Goal: Task Accomplishment & Management: Complete application form

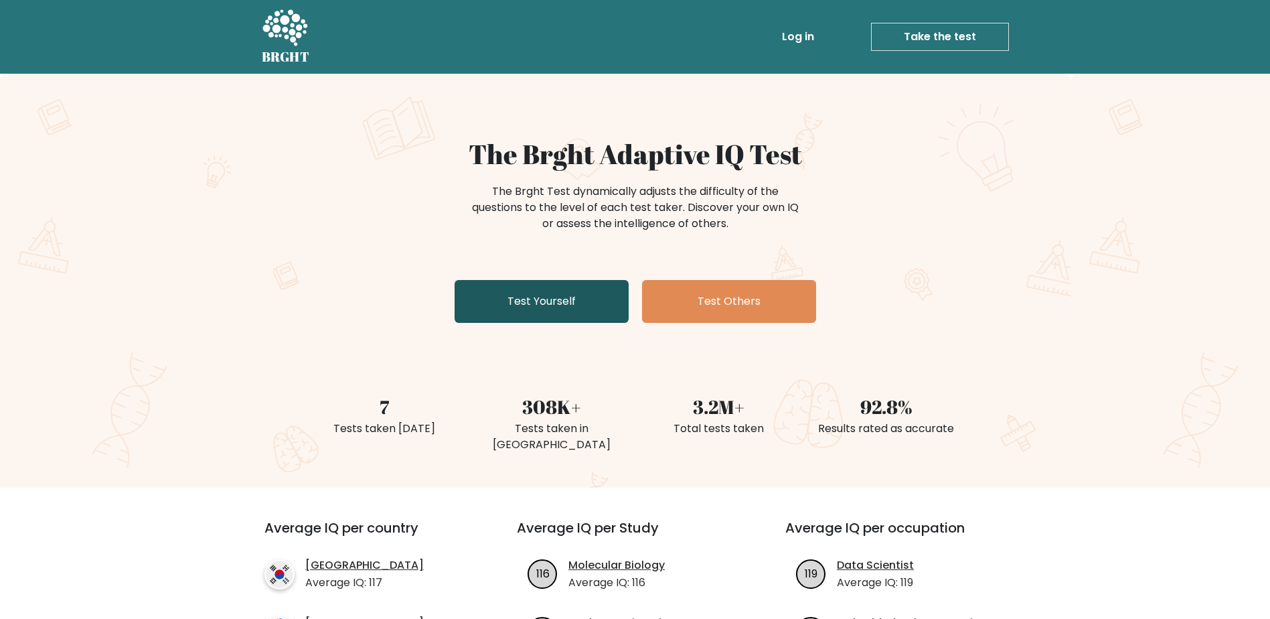
click at [540, 304] on link "Test Yourself" at bounding box center [542, 301] width 174 height 43
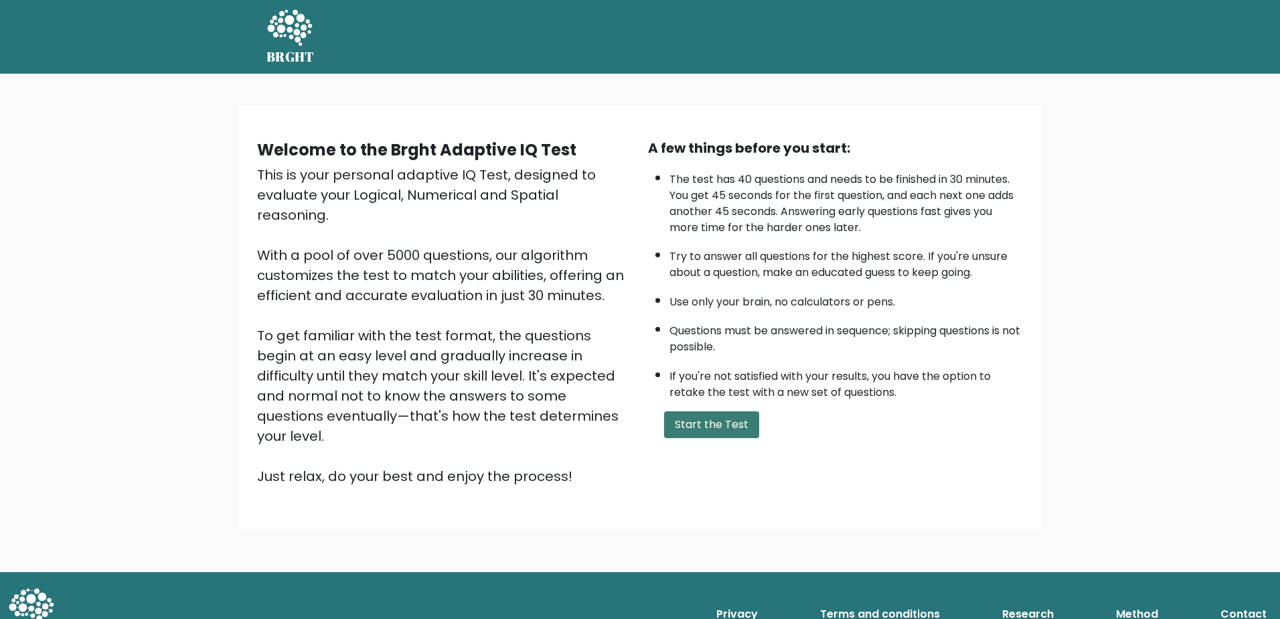
click at [702, 419] on button "Start the Test" at bounding box center [711, 424] width 95 height 27
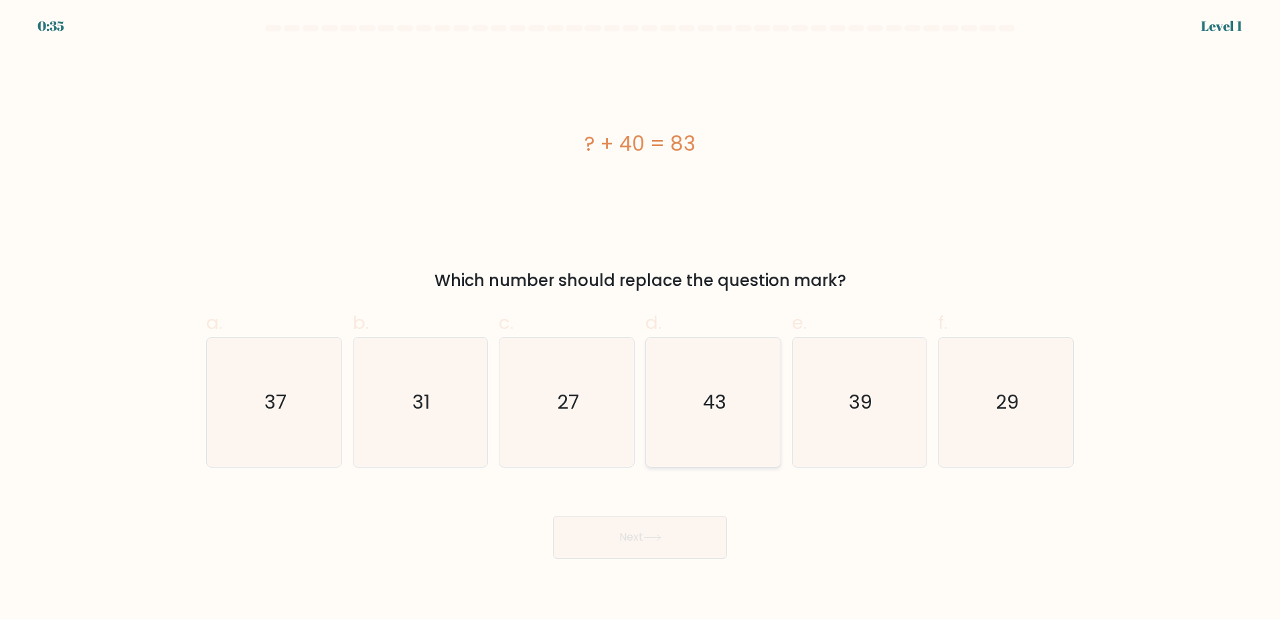
click at [715, 413] on text "43" at bounding box center [714, 401] width 23 height 27
click at [641, 318] on input "d. 43" at bounding box center [640, 313] width 1 height 9
radio input "true"
click at [668, 535] on button "Next" at bounding box center [640, 537] width 174 height 43
click at [659, 535] on icon at bounding box center [653, 537] width 18 height 7
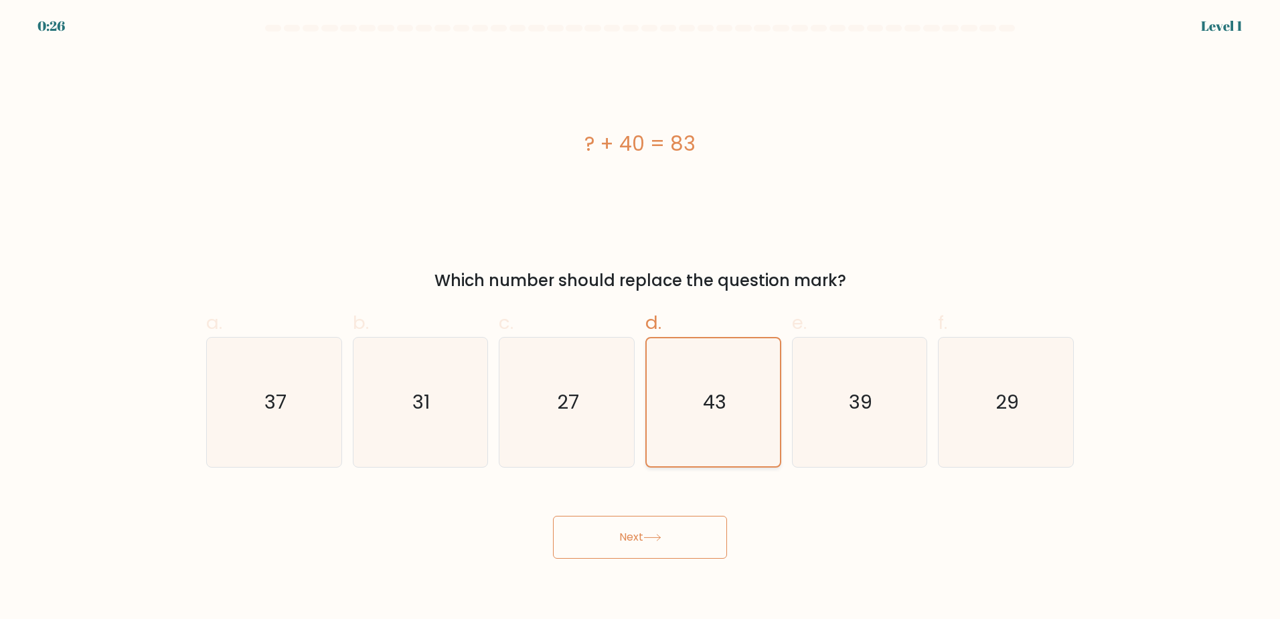
click at [689, 380] on icon "43" at bounding box center [714, 402] width 128 height 128
click at [641, 318] on input "d. 43" at bounding box center [640, 313] width 1 height 9
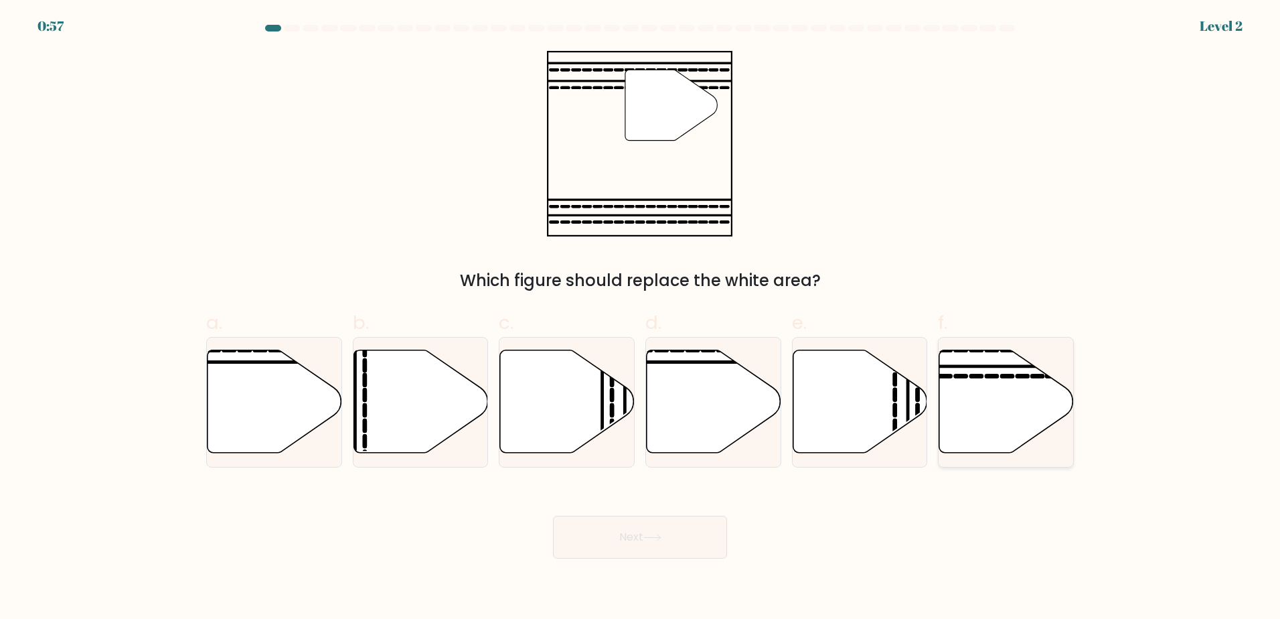
click at [998, 417] on icon at bounding box center [1007, 401] width 135 height 103
click at [641, 318] on input "f." at bounding box center [640, 313] width 1 height 9
radio input "true"
click at [643, 534] on button "Next" at bounding box center [640, 537] width 174 height 43
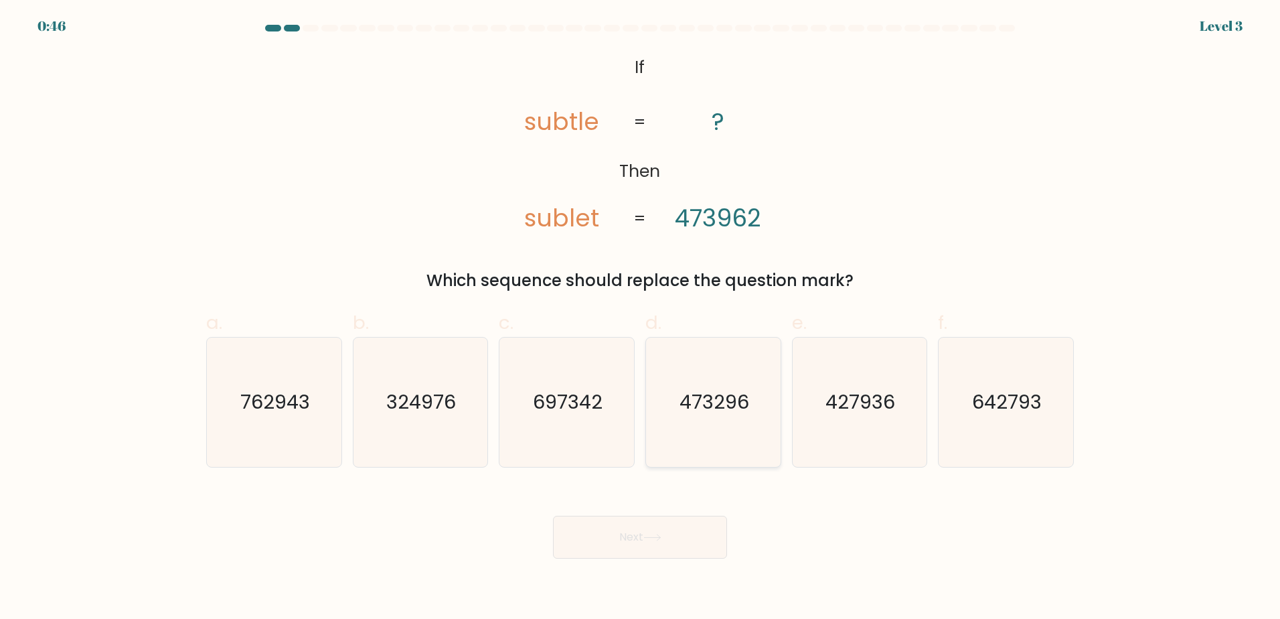
click at [719, 398] on text "473296" at bounding box center [715, 401] width 70 height 27
click at [641, 318] on input "d. 473296" at bounding box center [640, 313] width 1 height 9
radio input "true"
click at [645, 530] on button "Next" at bounding box center [640, 537] width 174 height 43
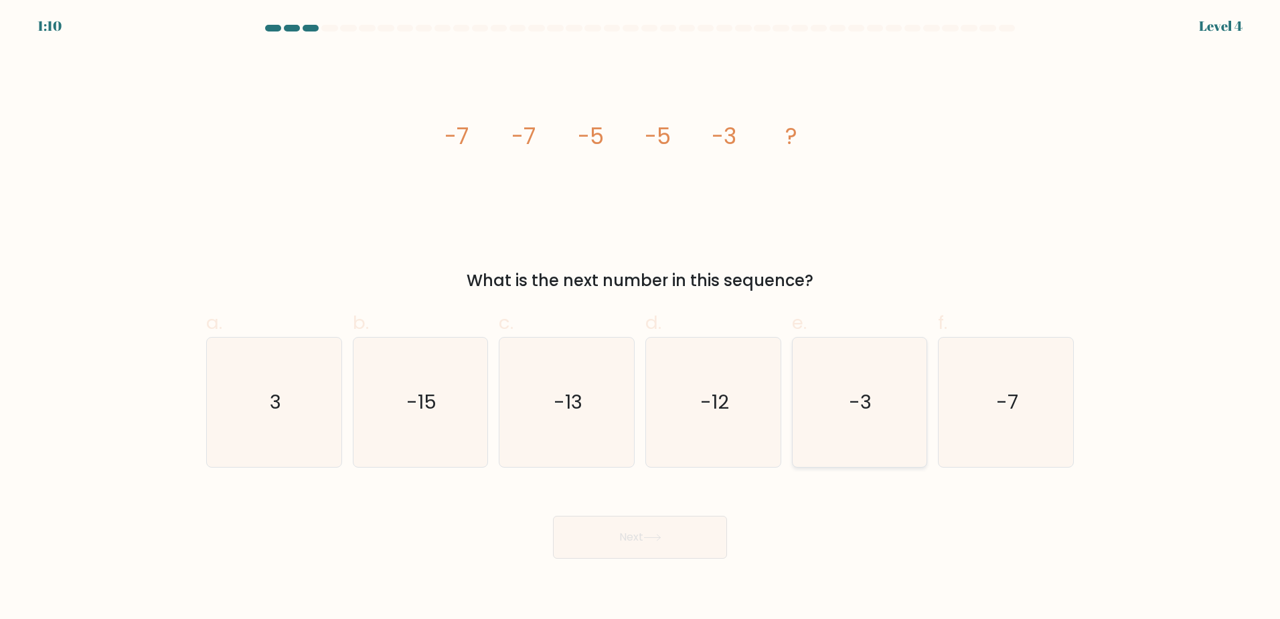
click at [829, 396] on icon "-3" at bounding box center [859, 401] width 129 height 129
click at [641, 318] on input "e. -3" at bounding box center [640, 313] width 1 height 9
radio input "true"
click at [671, 535] on button "Next" at bounding box center [640, 537] width 174 height 43
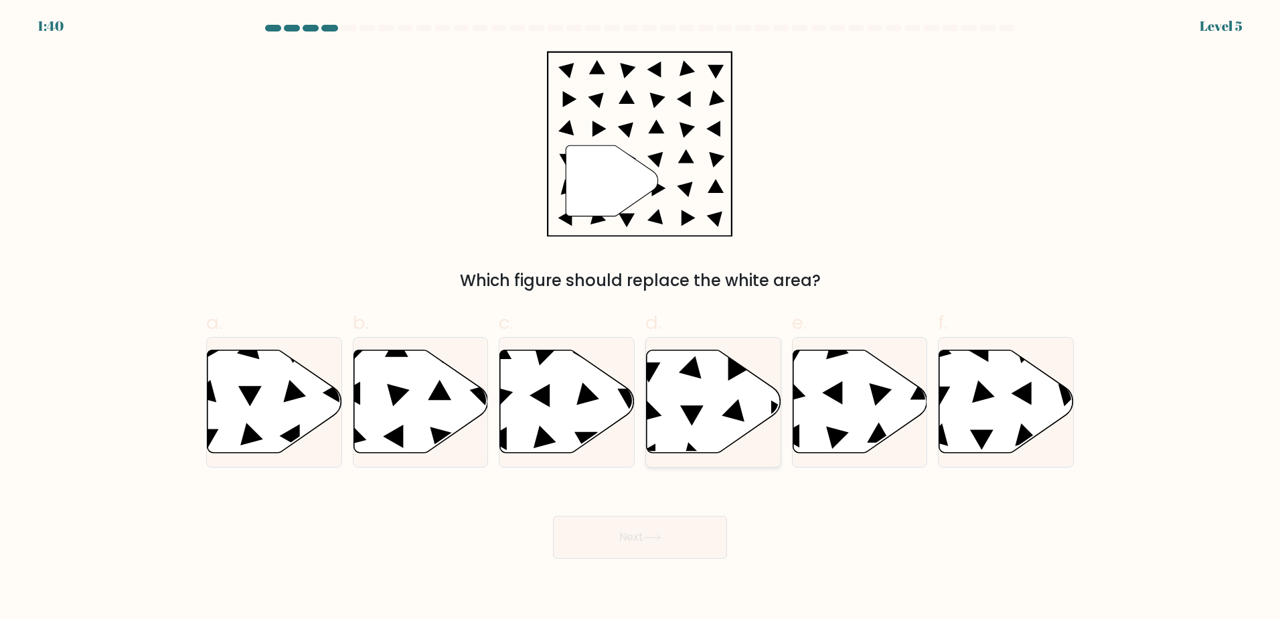
click at [701, 402] on icon at bounding box center [714, 401] width 135 height 103
click at [641, 318] on input "d." at bounding box center [640, 313] width 1 height 9
radio input "true"
click at [652, 541] on button "Next" at bounding box center [640, 537] width 174 height 43
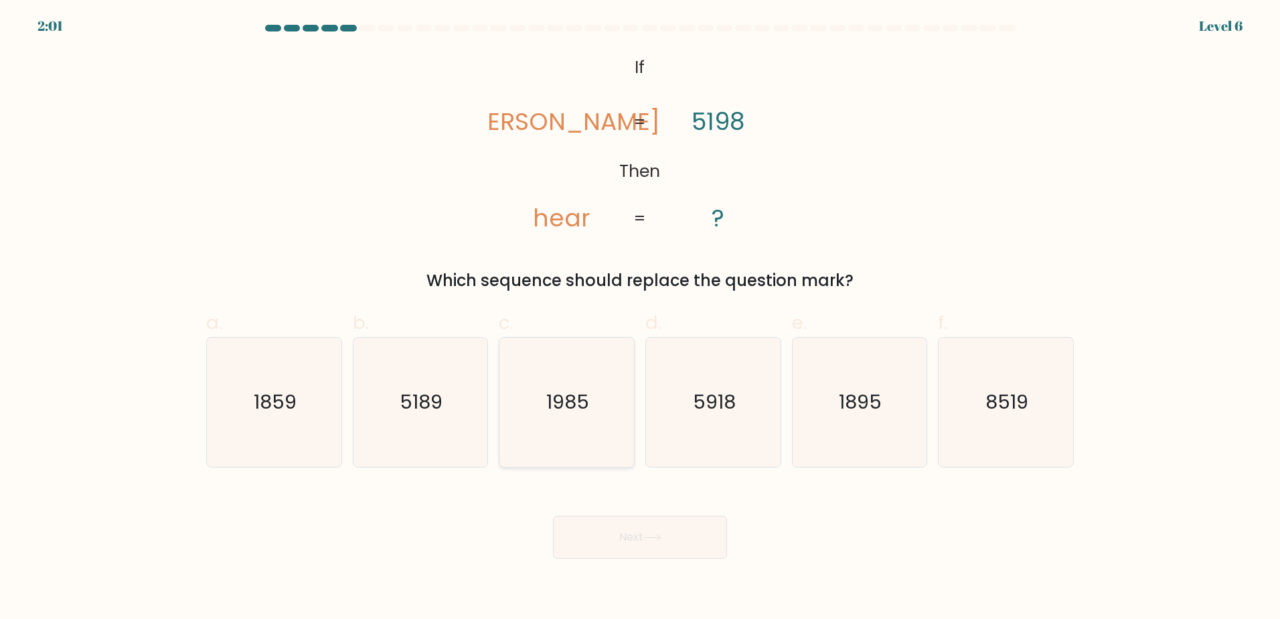
click at [558, 414] on text "1985" at bounding box center [568, 401] width 43 height 27
click at [640, 318] on input "c. 1985" at bounding box center [640, 313] width 1 height 9
radio input "true"
click at [615, 533] on button "Next" at bounding box center [640, 537] width 174 height 43
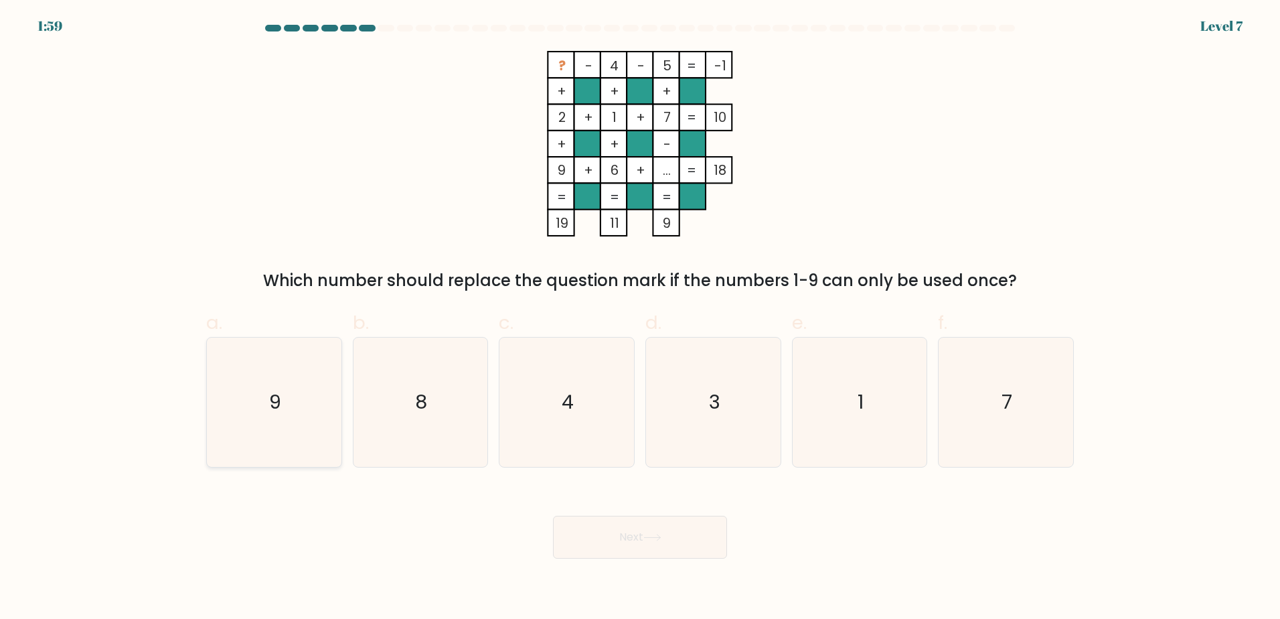
click at [263, 387] on icon "9" at bounding box center [274, 401] width 129 height 129
click at [640, 318] on input "a. 9" at bounding box center [640, 313] width 1 height 9
radio input "true"
click at [599, 542] on button "Next" at bounding box center [640, 537] width 174 height 43
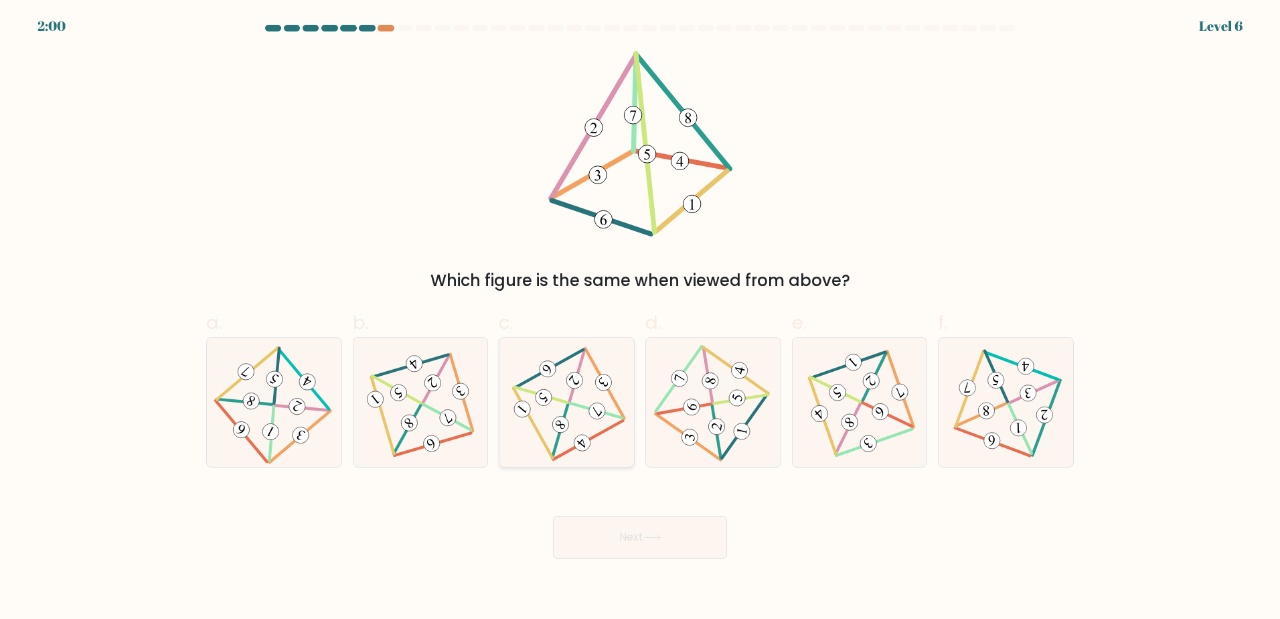
click at [564, 407] on icon at bounding box center [567, 401] width 106 height 103
click at [640, 318] on input "c." at bounding box center [640, 313] width 1 height 9
radio input "true"
click at [616, 534] on button "Next" at bounding box center [640, 537] width 174 height 43
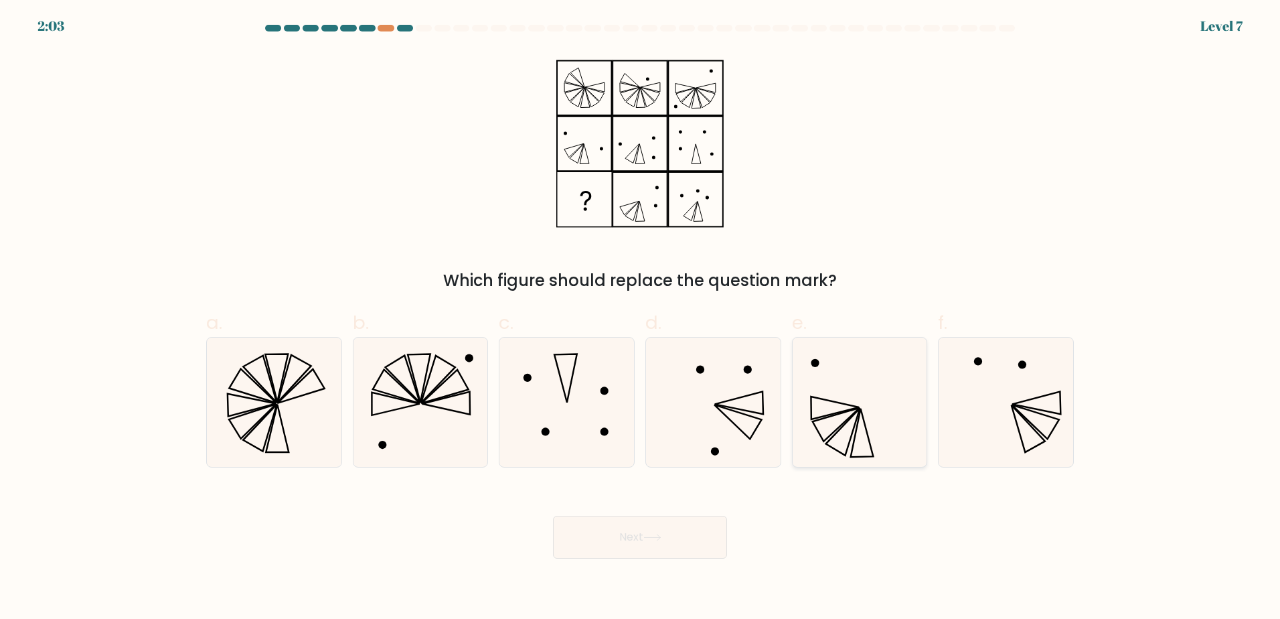
click at [845, 425] on icon at bounding box center [843, 431] width 34 height 47
click at [641, 318] on input "e." at bounding box center [640, 313] width 1 height 9
radio input "true"
click at [619, 544] on button "Next" at bounding box center [640, 537] width 174 height 43
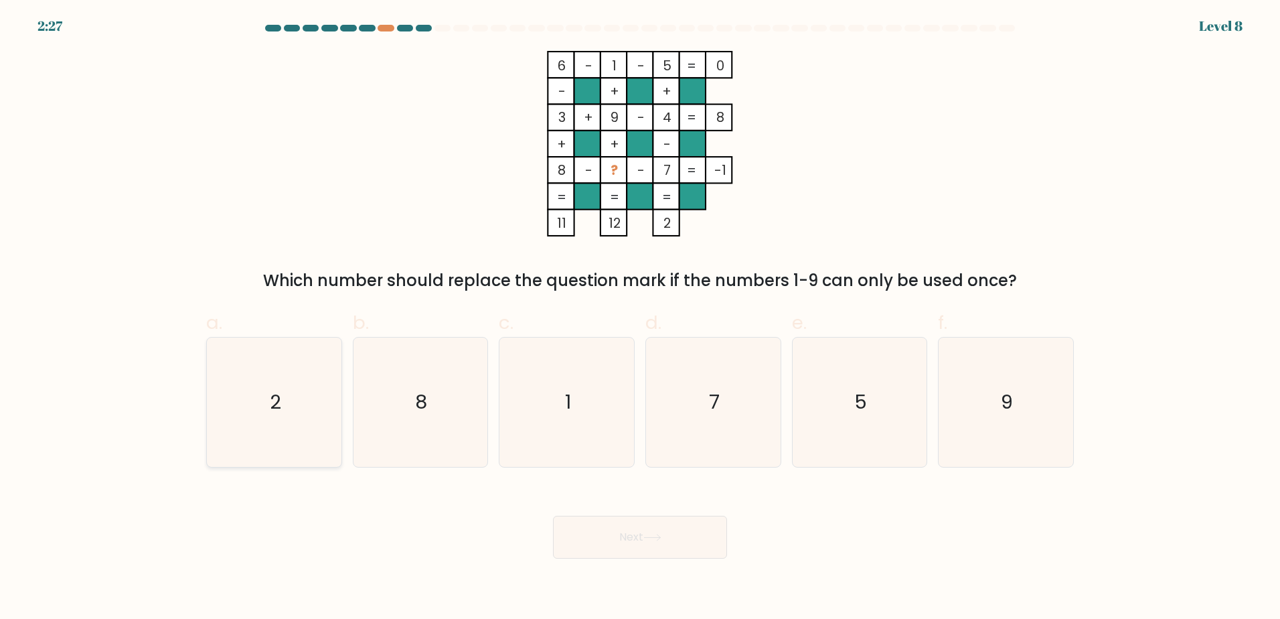
click at [256, 401] on icon "2" at bounding box center [274, 401] width 129 height 129
click at [640, 318] on input "a. 2" at bounding box center [640, 313] width 1 height 9
radio input "true"
click at [601, 540] on button "Next" at bounding box center [640, 537] width 174 height 43
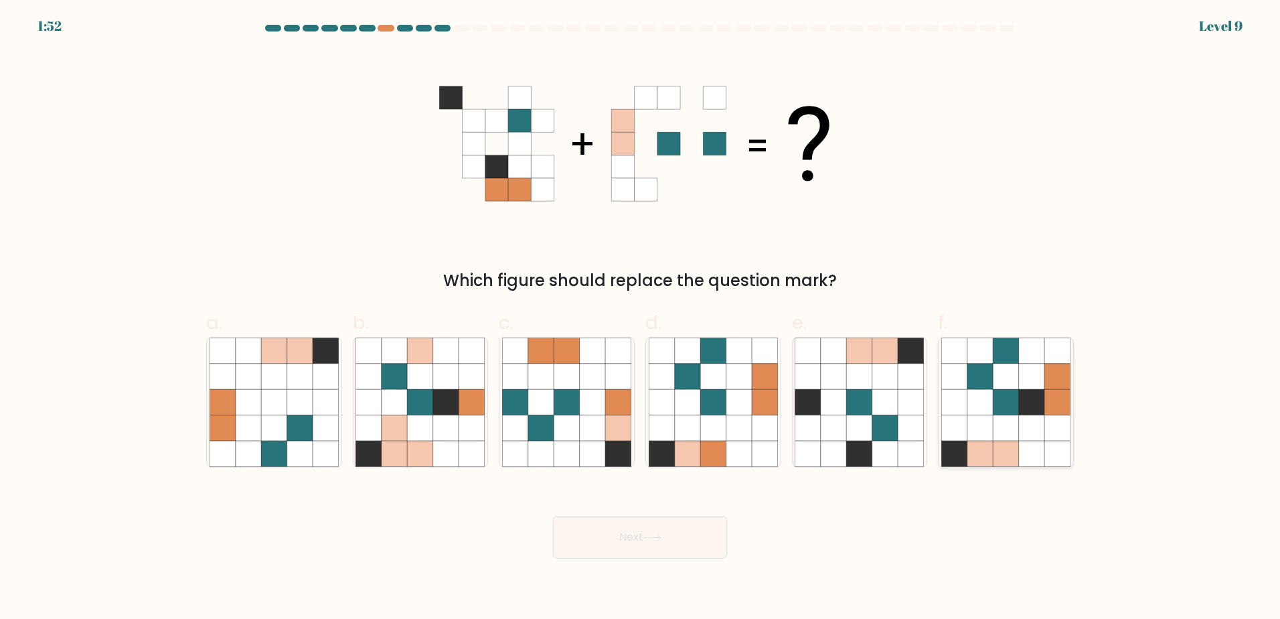
click at [985, 413] on icon at bounding box center [980, 401] width 25 height 25
click at [641, 318] on input "f." at bounding box center [640, 313] width 1 height 9
radio input "true"
click at [611, 536] on button "Next" at bounding box center [640, 537] width 174 height 43
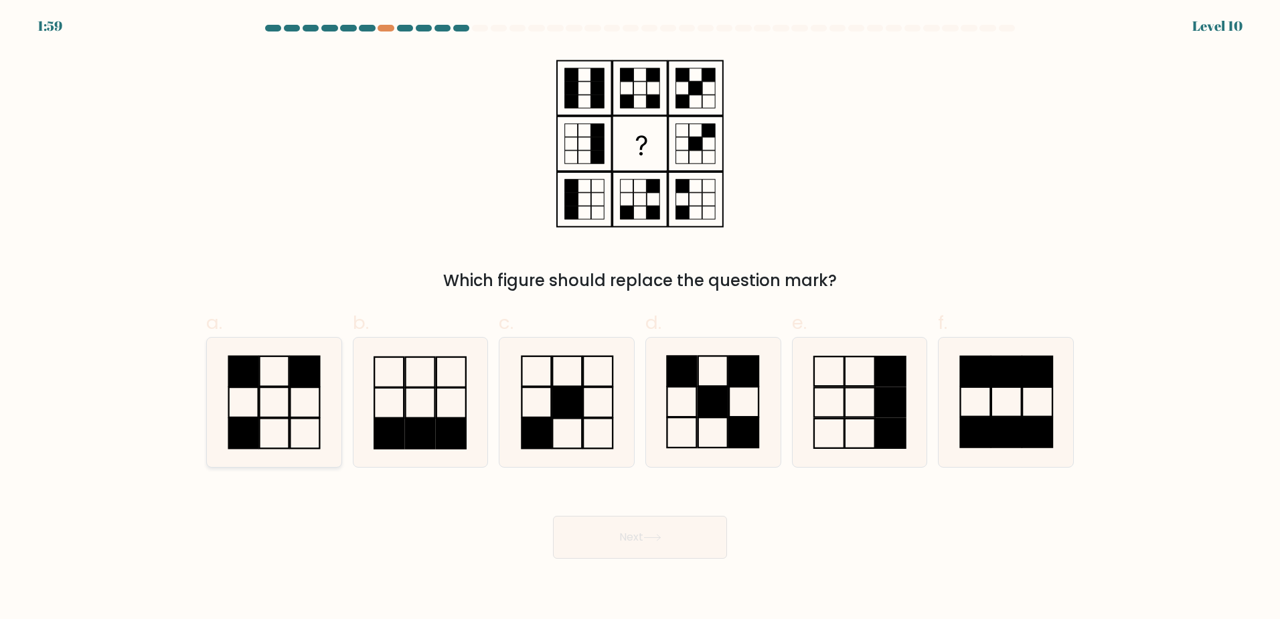
click at [256, 390] on icon at bounding box center [274, 401] width 129 height 129
click at [640, 318] on input "a." at bounding box center [640, 313] width 1 height 9
radio input "true"
click at [621, 539] on button "Next" at bounding box center [640, 537] width 174 height 43
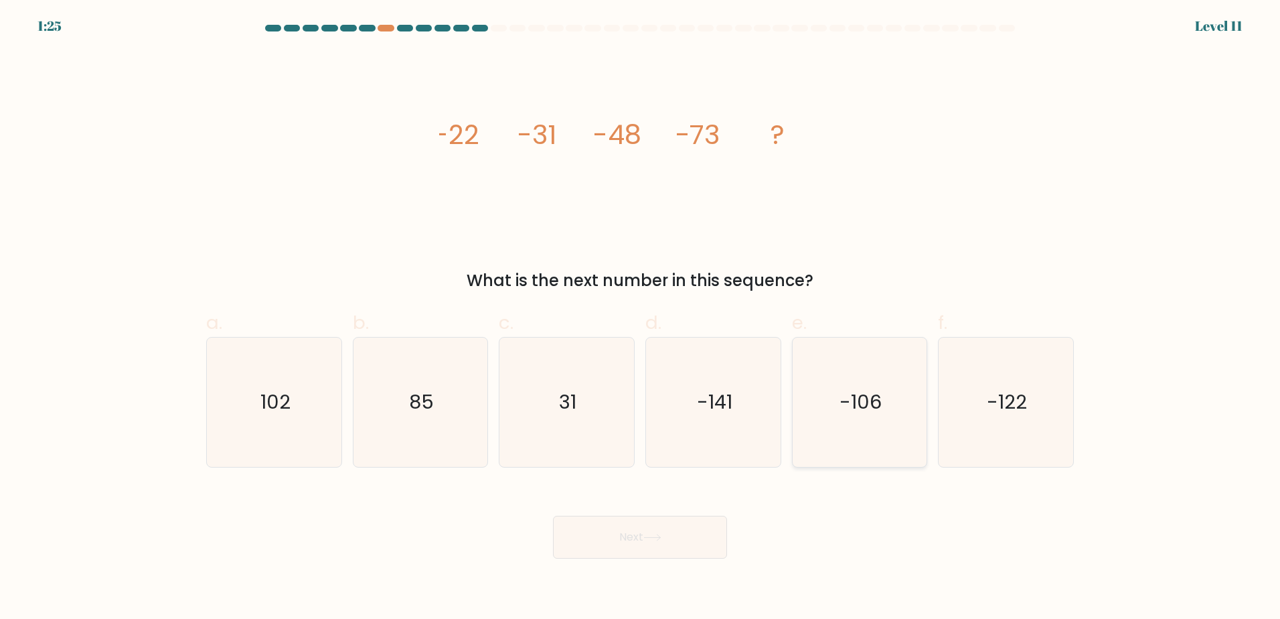
click at [852, 368] on icon "-106" at bounding box center [859, 401] width 129 height 129
click at [641, 318] on input "e. -106" at bounding box center [640, 313] width 1 height 9
radio input "true"
click at [656, 530] on button "Next" at bounding box center [640, 537] width 174 height 43
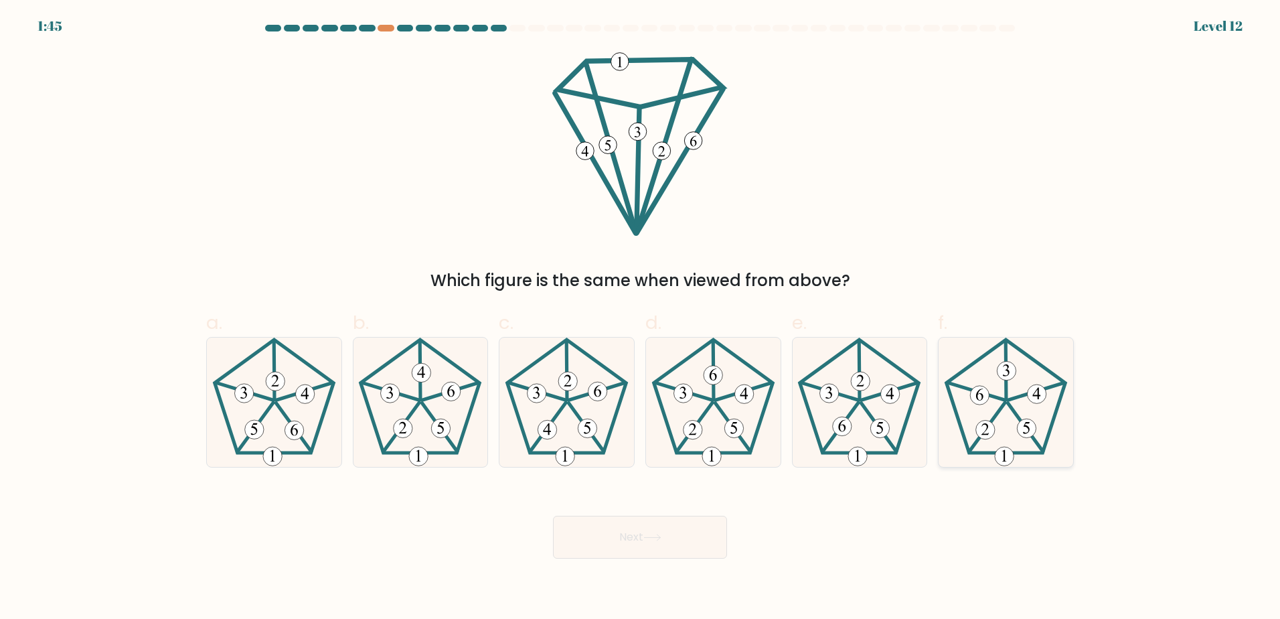
click at [1017, 400] on icon at bounding box center [1006, 401] width 129 height 129
click at [641, 318] on input "f." at bounding box center [640, 313] width 1 height 9
radio input "true"
click at [624, 538] on button "Next" at bounding box center [640, 537] width 174 height 43
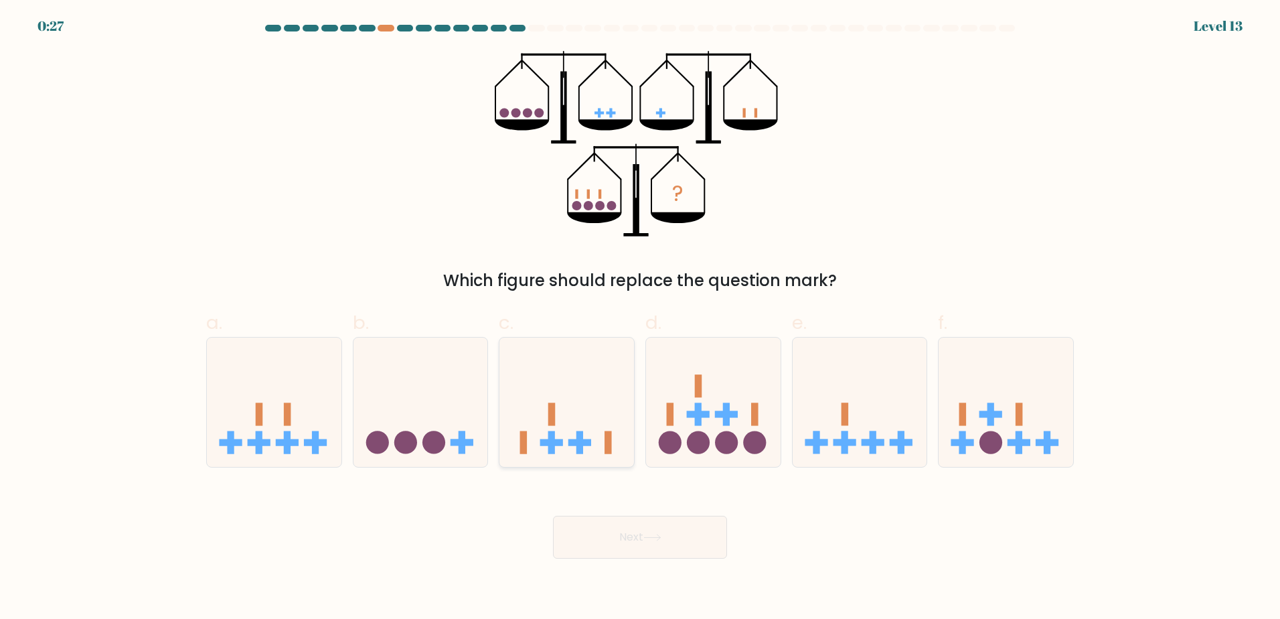
click at [604, 416] on icon at bounding box center [567, 401] width 135 height 111
click at [640, 318] on input "c." at bounding box center [640, 313] width 1 height 9
radio input "true"
click at [640, 544] on button "Next" at bounding box center [640, 537] width 174 height 43
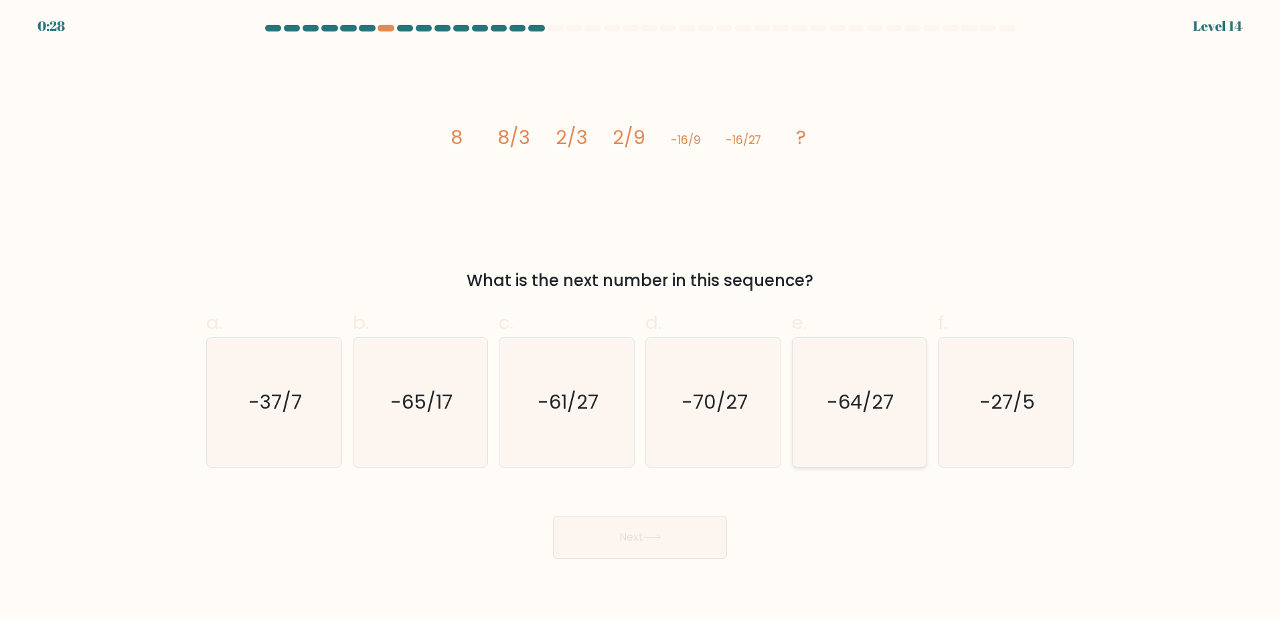
click at [865, 390] on text "-64/27" at bounding box center [861, 401] width 67 height 27
click at [641, 318] on input "e. -64/27" at bounding box center [640, 313] width 1 height 9
radio input "true"
click at [576, 411] on text "-61/27" at bounding box center [568, 401] width 61 height 27
click at [640, 318] on input "c. -61/27" at bounding box center [640, 313] width 1 height 9
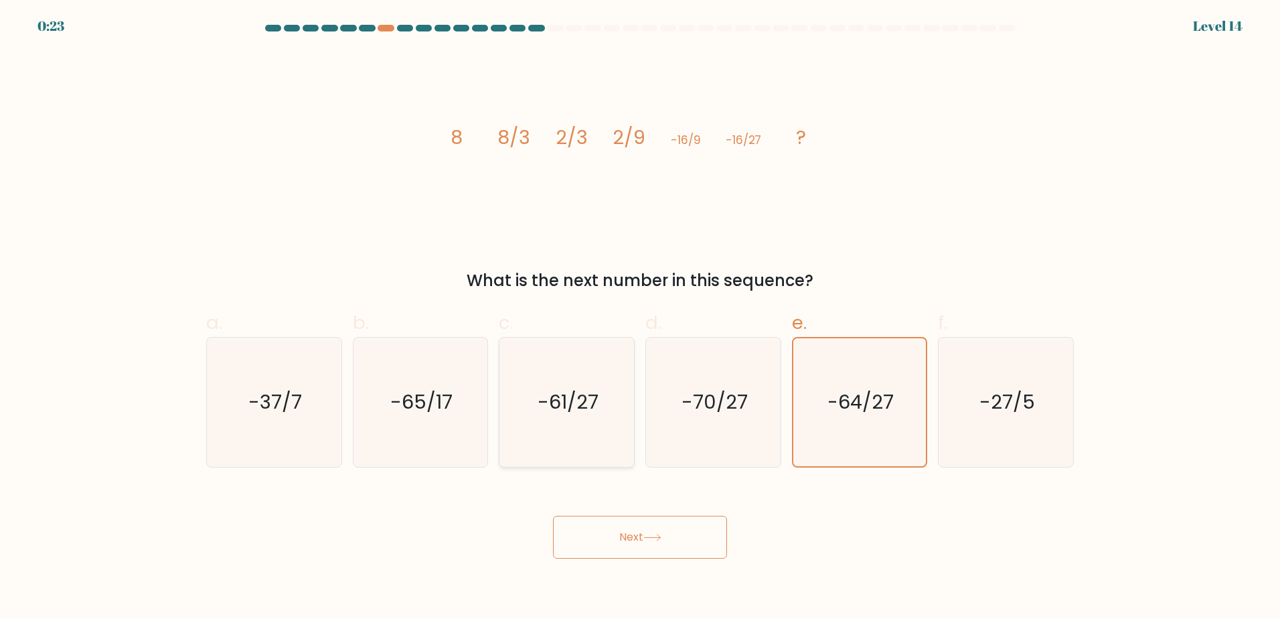
radio input "true"
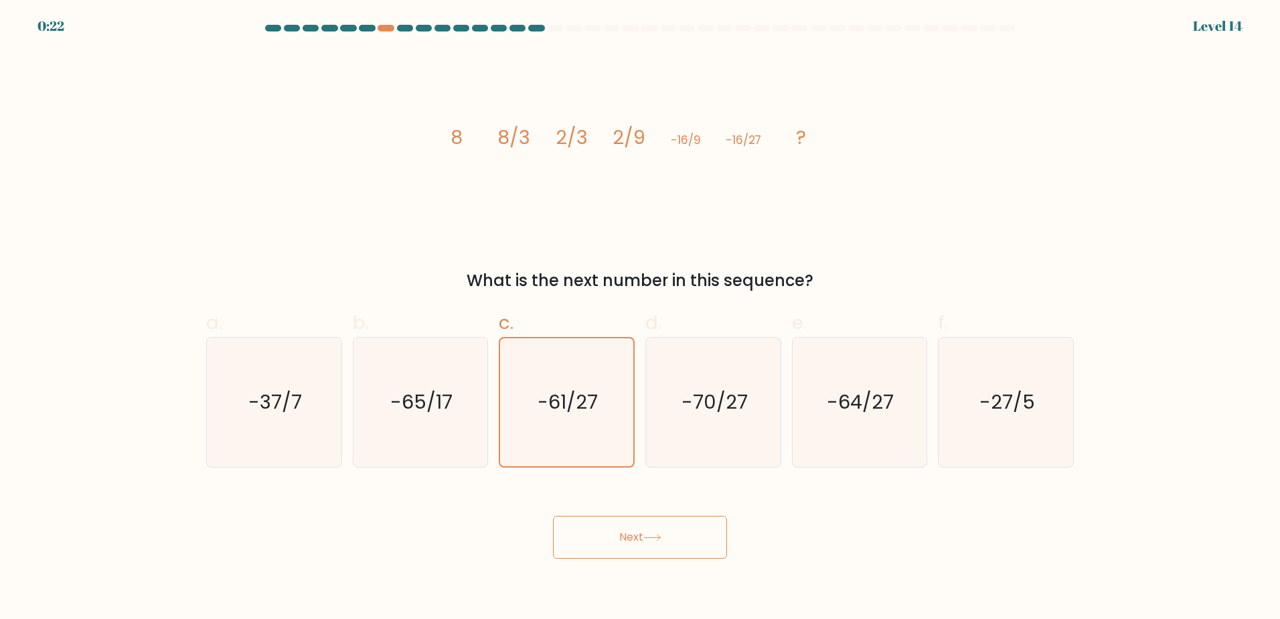
click at [619, 544] on button "Next" at bounding box center [640, 537] width 174 height 43
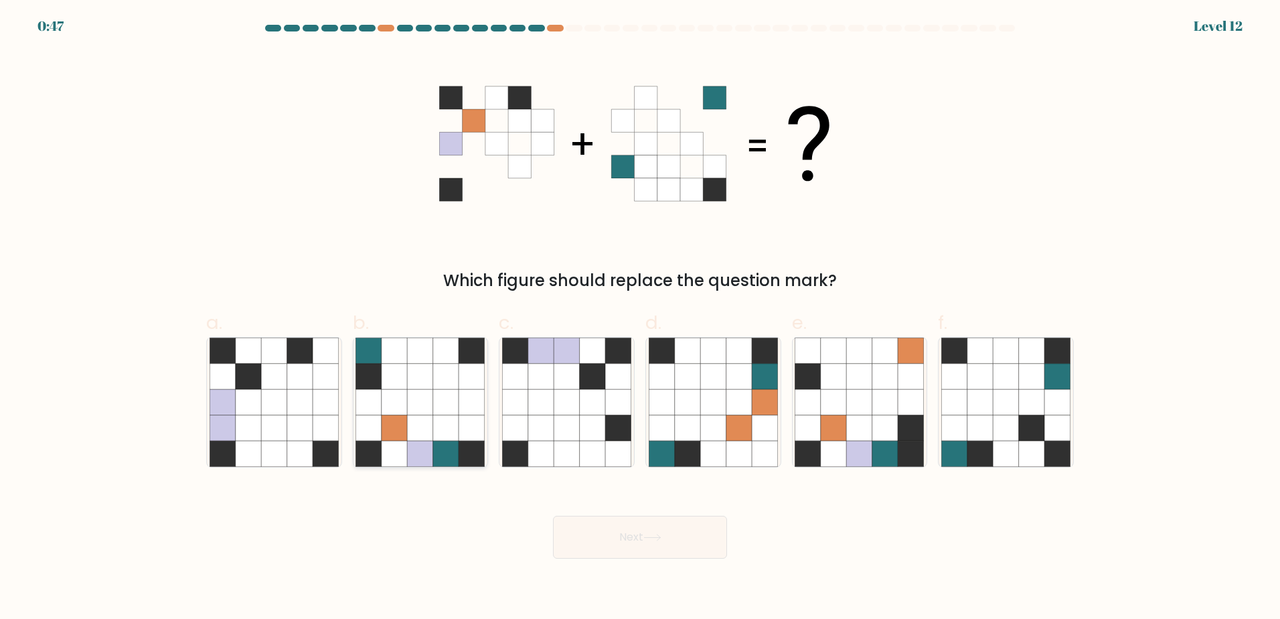
click at [455, 393] on icon at bounding box center [445, 401] width 25 height 25
click at [640, 318] on input "b." at bounding box center [640, 313] width 1 height 9
radio input "true"
click at [683, 538] on button "Next" at bounding box center [640, 537] width 174 height 43
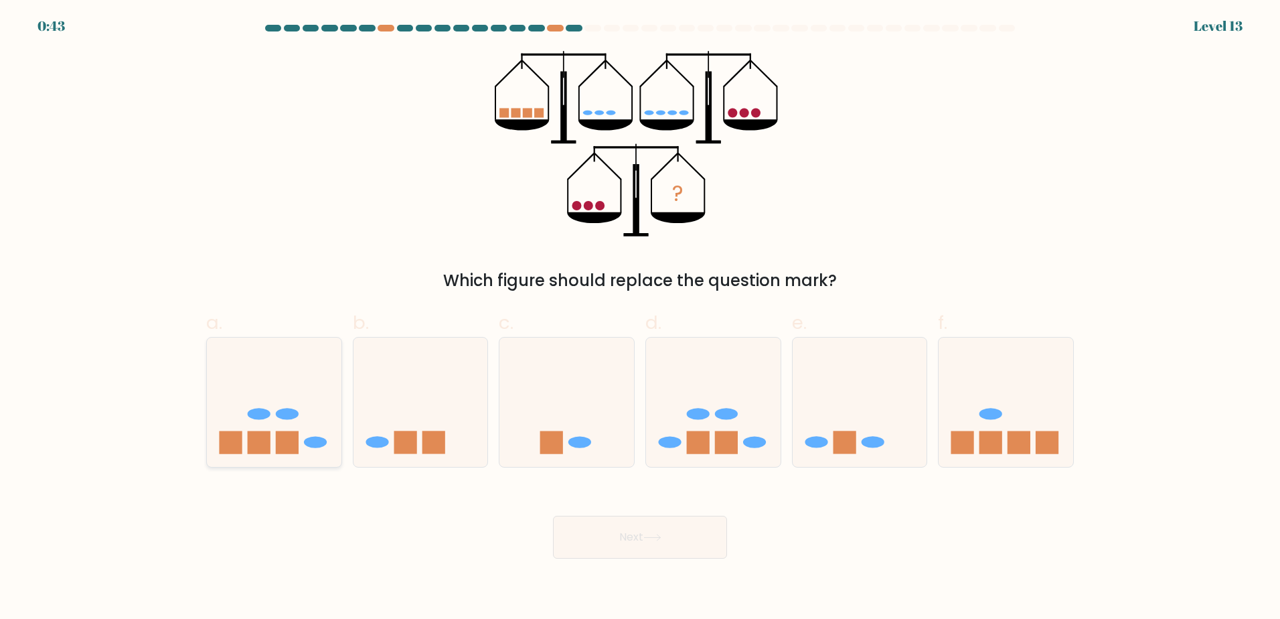
click at [281, 427] on icon at bounding box center [274, 401] width 135 height 111
click at [640, 318] on input "a." at bounding box center [640, 313] width 1 height 9
radio input "true"
click at [580, 540] on button "Next" at bounding box center [640, 537] width 174 height 43
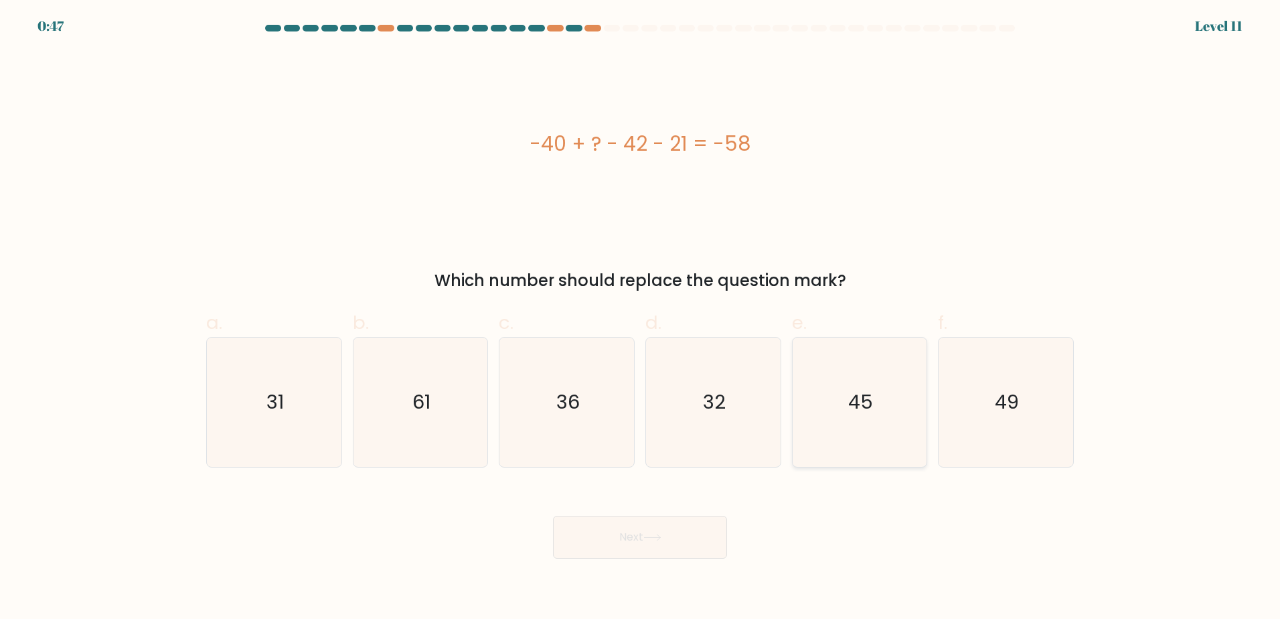
click at [829, 394] on icon "45" at bounding box center [859, 401] width 129 height 129
click at [641, 318] on input "e. 45" at bounding box center [640, 313] width 1 height 9
radio input "true"
click at [615, 534] on button "Next" at bounding box center [640, 537] width 174 height 43
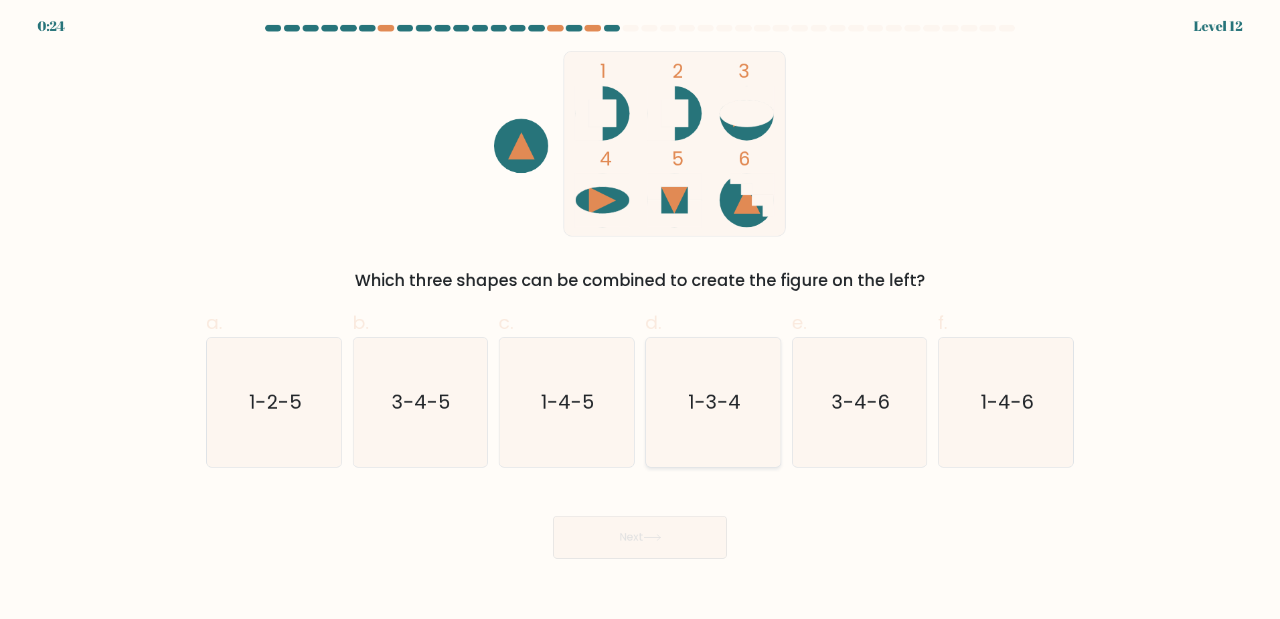
click at [731, 400] on text "1-3-4" at bounding box center [714, 401] width 52 height 27
click at [641, 318] on input "d. 1-3-4" at bounding box center [640, 313] width 1 height 9
radio input "true"
click at [637, 551] on button "Next" at bounding box center [640, 537] width 174 height 43
click at [668, 529] on button "Next" at bounding box center [640, 537] width 174 height 43
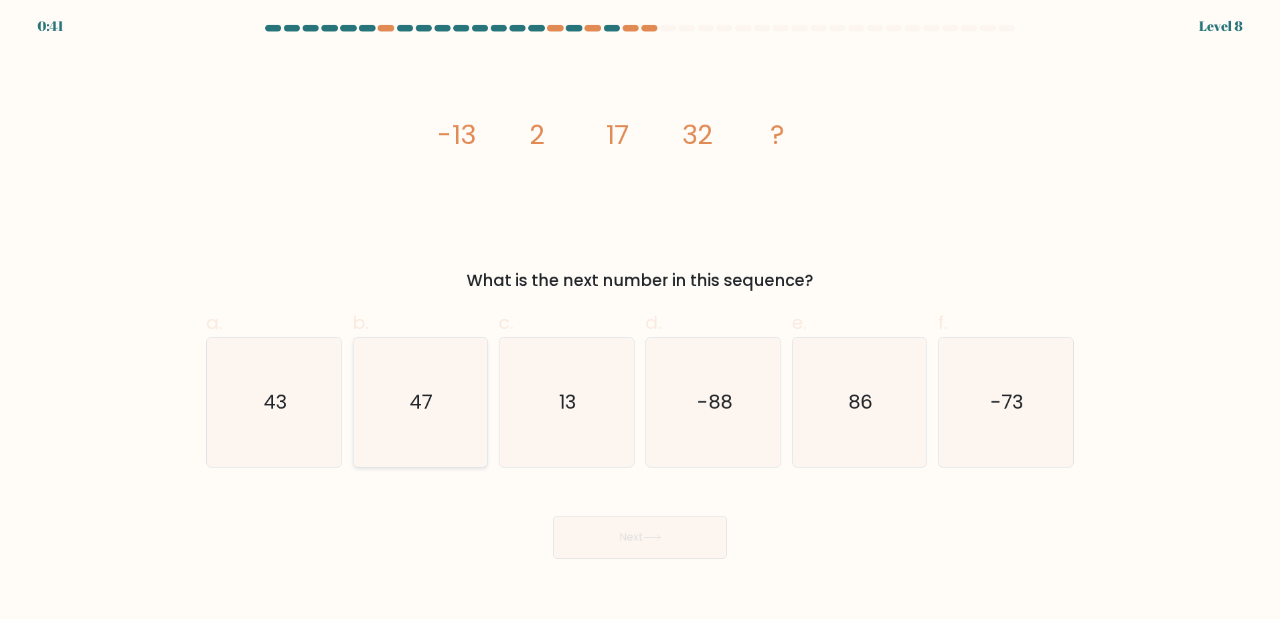
click at [445, 394] on icon "47" at bounding box center [420, 401] width 129 height 129
click at [640, 318] on input "b. 47" at bounding box center [640, 313] width 1 height 9
radio input "true"
click at [694, 544] on button "Next" at bounding box center [640, 537] width 174 height 43
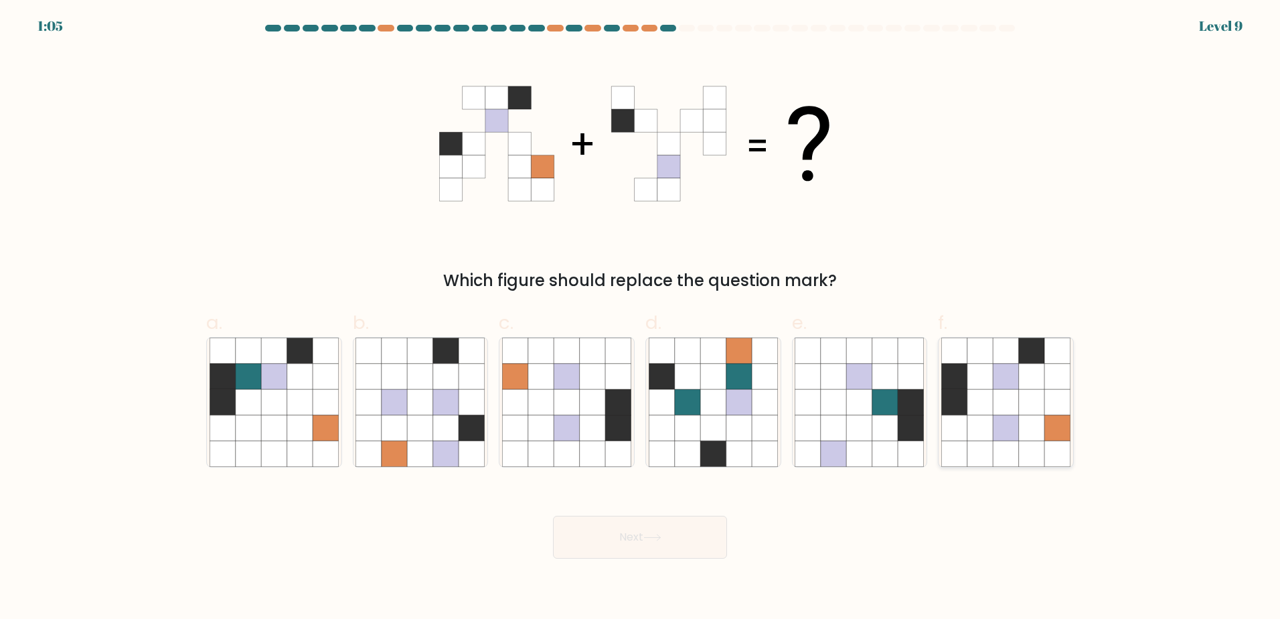
click at [1027, 404] on icon at bounding box center [1031, 401] width 25 height 25
click at [641, 318] on input "f." at bounding box center [640, 313] width 1 height 9
radio input "true"
click at [670, 538] on button "Next" at bounding box center [640, 537] width 174 height 43
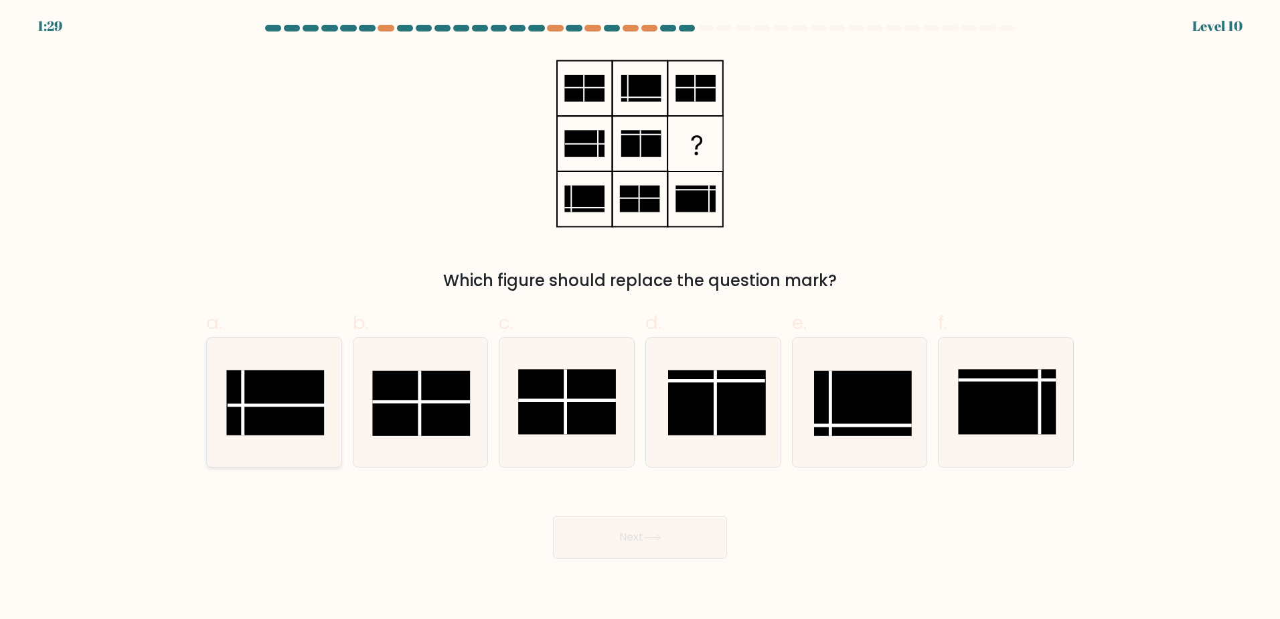
click at [238, 404] on line at bounding box center [277, 404] width 98 height 0
click at [640, 318] on input "a." at bounding box center [640, 313] width 1 height 9
radio input "true"
click at [627, 539] on button "Next" at bounding box center [640, 537] width 174 height 43
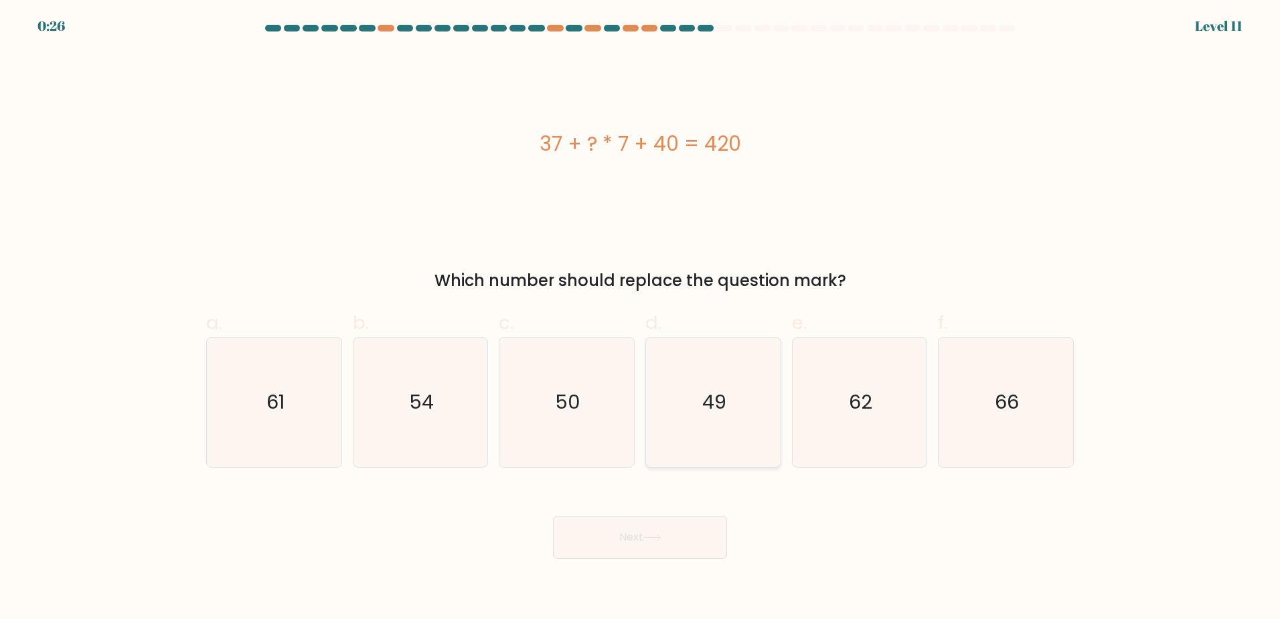
click at [741, 378] on icon "49" at bounding box center [713, 401] width 129 height 129
click at [641, 318] on input "d. 49" at bounding box center [640, 313] width 1 height 9
radio input "true"
click at [630, 535] on button "Next" at bounding box center [640, 537] width 174 height 43
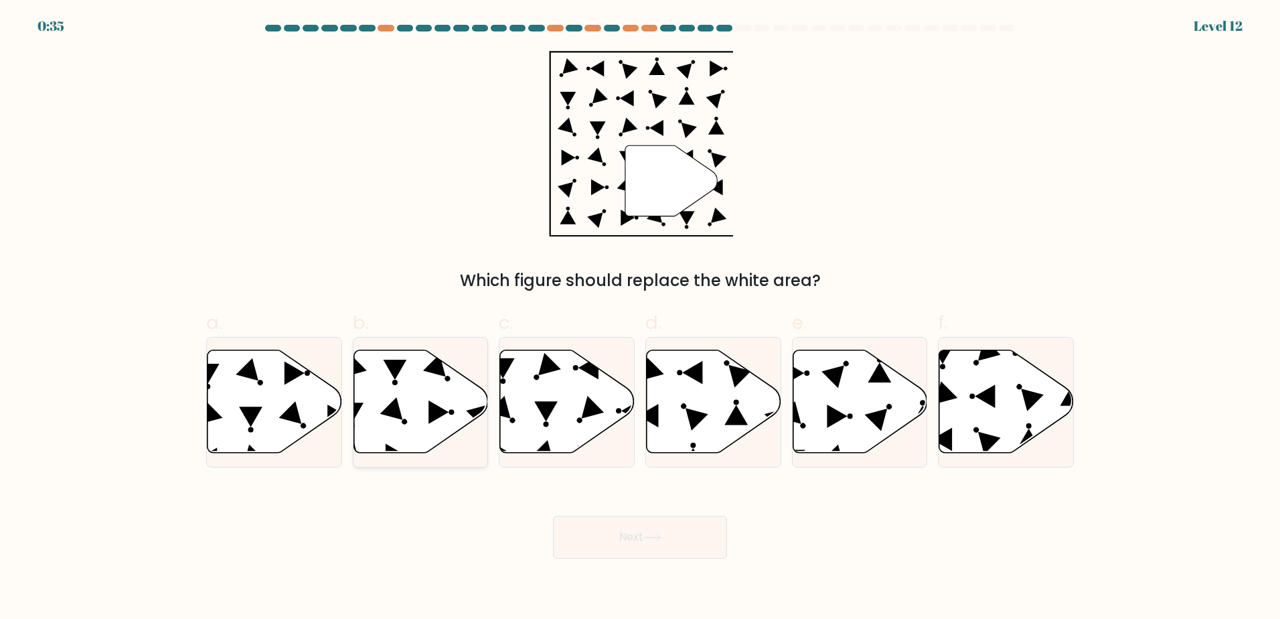
drag, startPoint x: 403, startPoint y: 398, endPoint x: 477, endPoint y: 432, distance: 81.8
click at [402, 396] on icon at bounding box center [421, 401] width 135 height 103
click at [640, 318] on input "b." at bounding box center [640, 313] width 1 height 9
radio input "true"
click at [668, 541] on button "Next" at bounding box center [640, 537] width 174 height 43
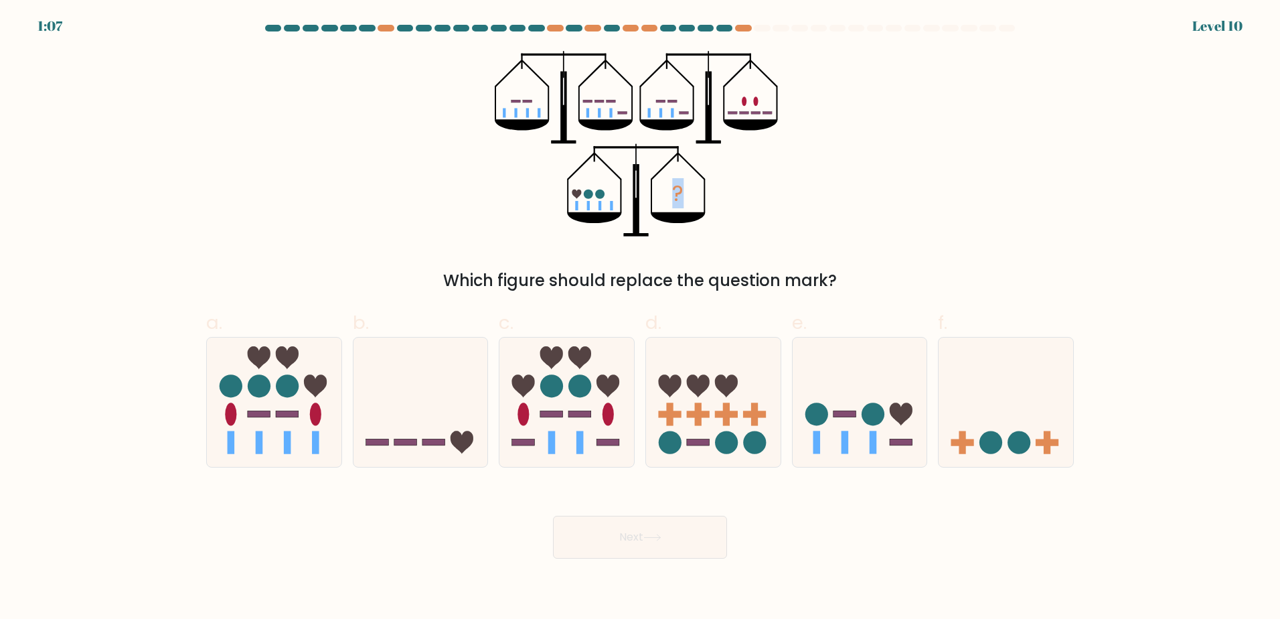
drag, startPoint x: 445, startPoint y: 33, endPoint x: 836, endPoint y: 201, distance: 425.0
click at [836, 201] on form at bounding box center [640, 292] width 1280 height 534
drag, startPoint x: 836, startPoint y: 201, endPoint x: 779, endPoint y: 216, distance: 59.0
click at [779, 216] on icon "?" at bounding box center [640, 143] width 290 height 185
click at [856, 400] on icon at bounding box center [860, 401] width 135 height 111
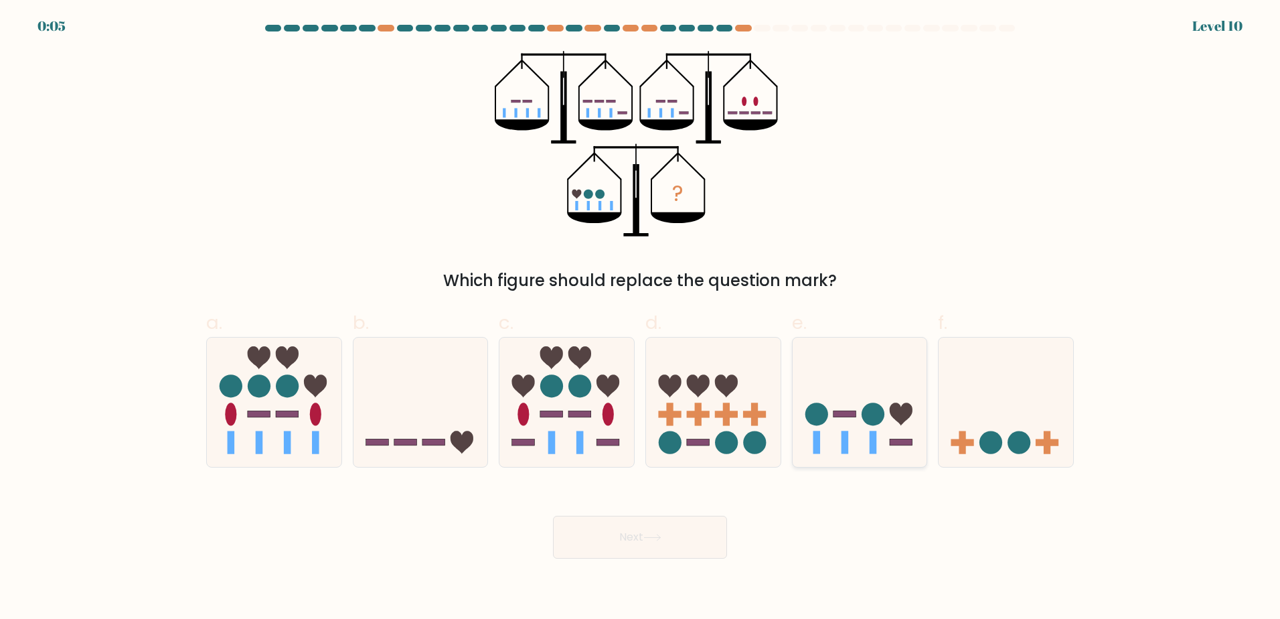
click at [641, 318] on input "e." at bounding box center [640, 313] width 1 height 9
radio input "true"
click at [623, 534] on div "Next" at bounding box center [640, 520] width 884 height 75
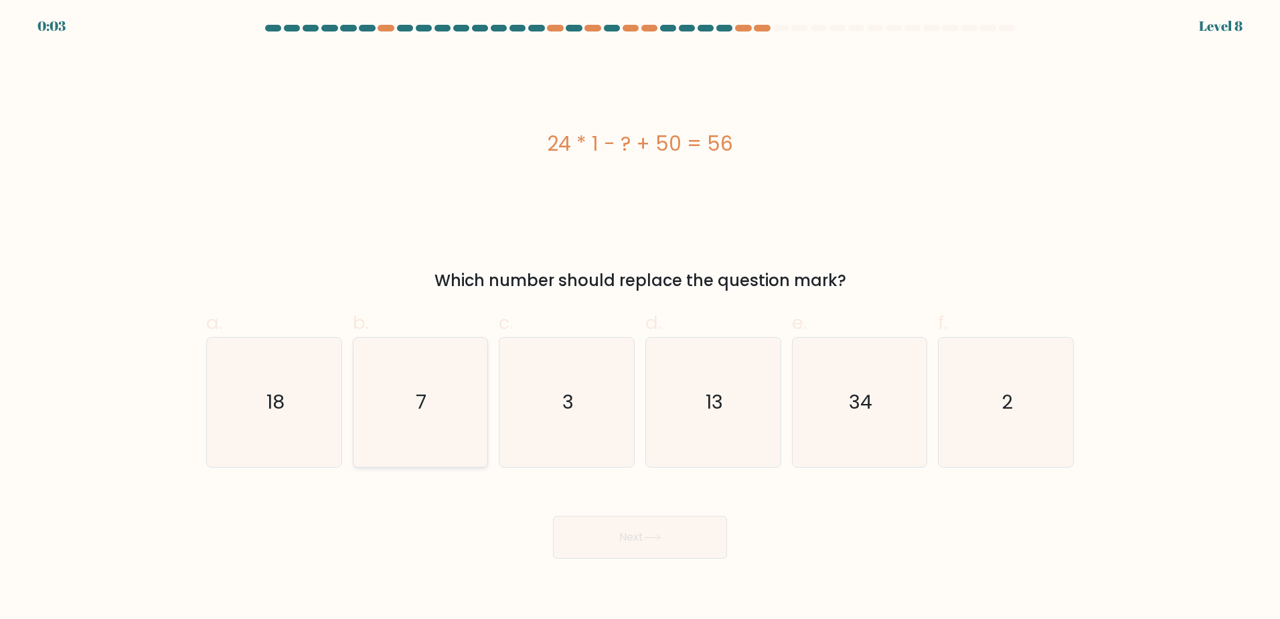
click at [437, 396] on icon "7" at bounding box center [420, 401] width 129 height 129
click at [640, 318] on input "b. 7" at bounding box center [640, 313] width 1 height 9
radio input "true"
click at [651, 535] on icon at bounding box center [653, 537] width 18 height 7
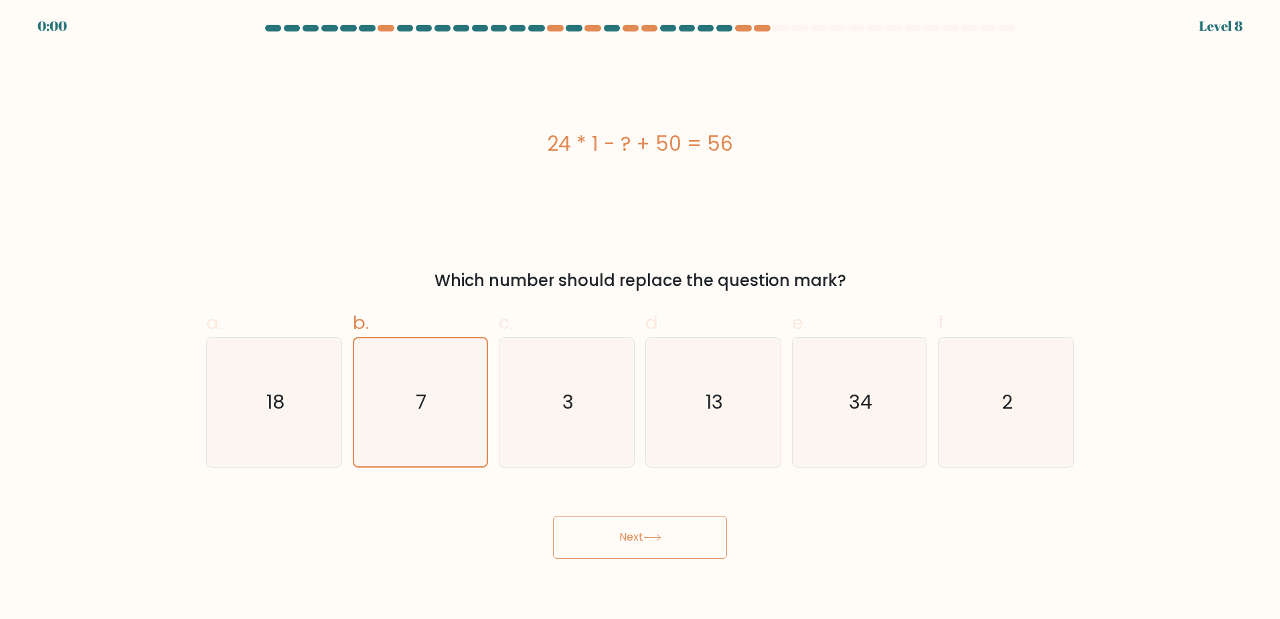
click at [651, 535] on icon at bounding box center [653, 537] width 18 height 7
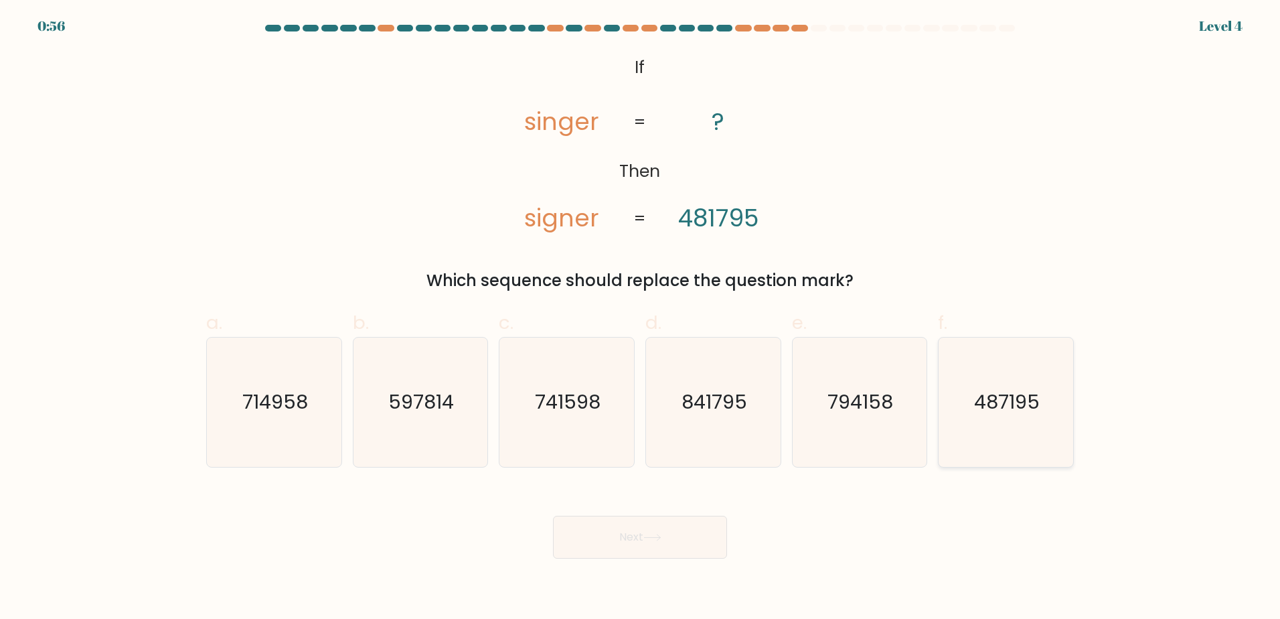
click at [985, 404] on text "487195" at bounding box center [1008, 401] width 66 height 27
click at [641, 318] on input "f. 487195" at bounding box center [640, 313] width 1 height 9
radio input "true"
click at [642, 549] on button "Next" at bounding box center [640, 537] width 174 height 43
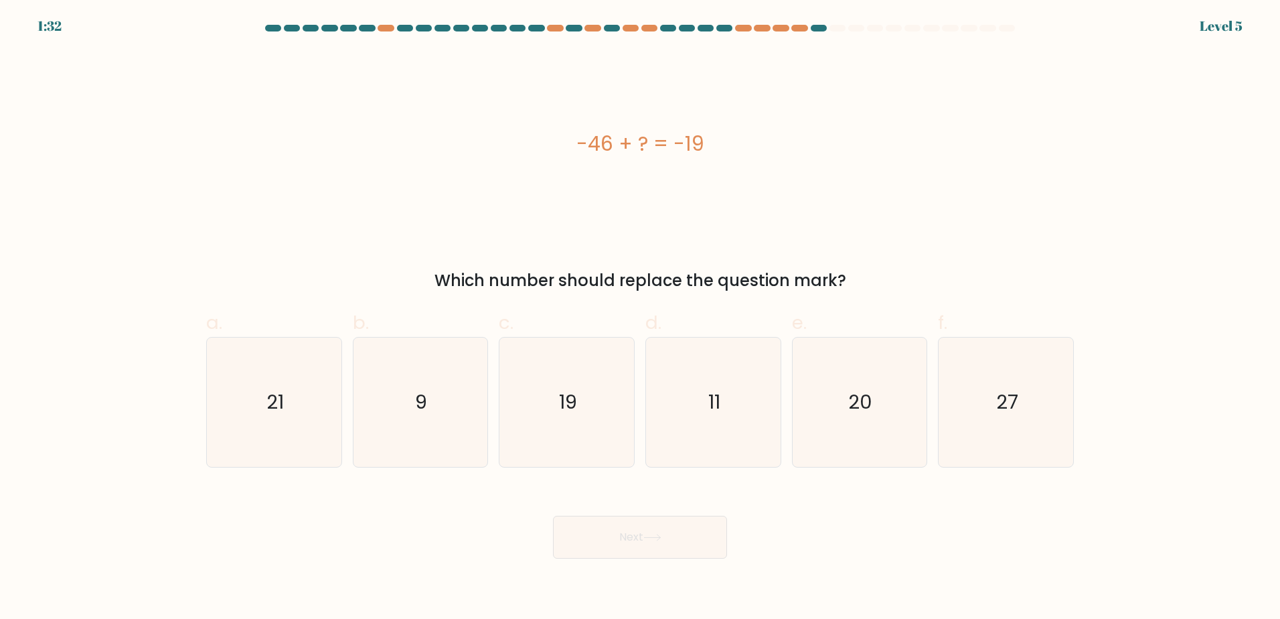
drag, startPoint x: 567, startPoint y: 133, endPoint x: 716, endPoint y: 153, distance: 150.7
click at [716, 153] on div "-46 + ? = -19" at bounding box center [640, 144] width 868 height 30
copy div "-46 + ? = -19"
click at [1001, 401] on text "27" at bounding box center [1007, 401] width 22 height 27
click at [641, 318] on input "f. 27" at bounding box center [640, 313] width 1 height 9
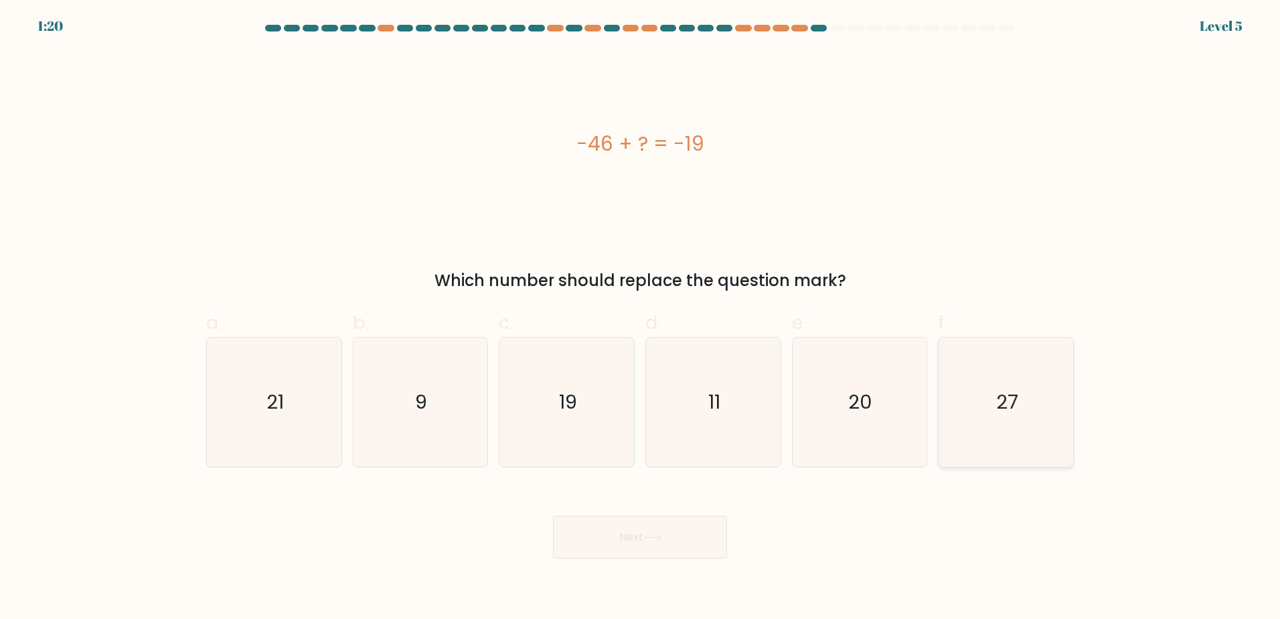
radio input "true"
click at [630, 534] on button "Next" at bounding box center [640, 537] width 174 height 43
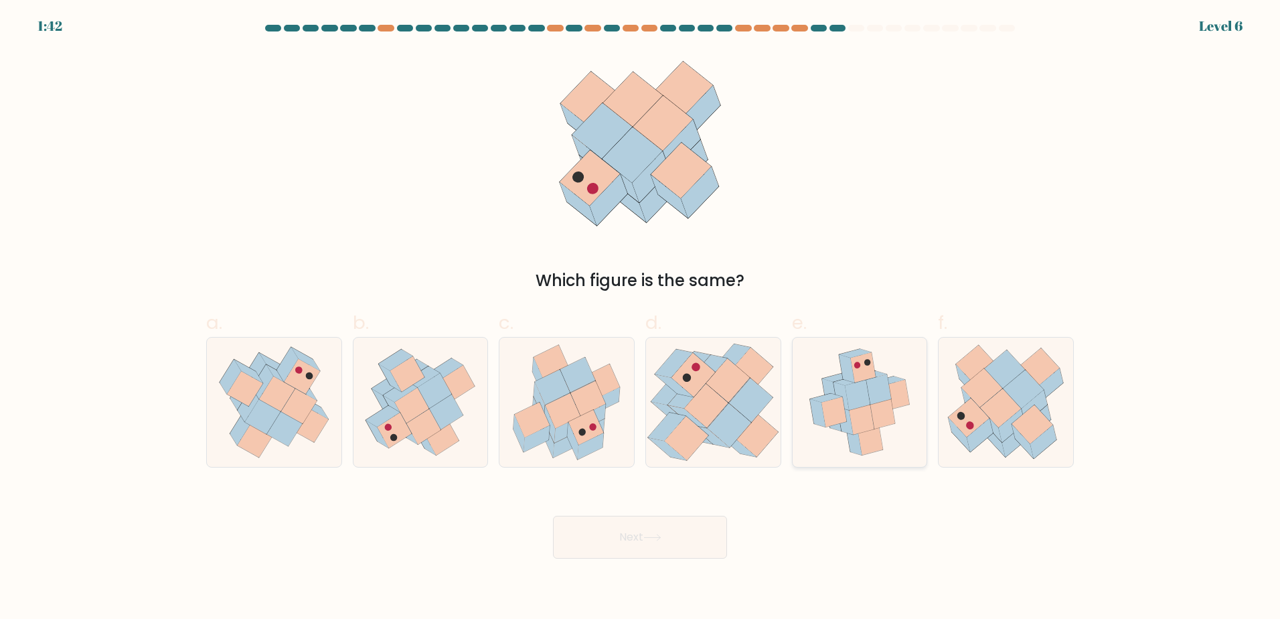
click at [888, 390] on icon at bounding box center [879, 389] width 25 height 30
click at [641, 318] on input "e." at bounding box center [640, 313] width 1 height 9
radio input "true"
click at [660, 534] on icon at bounding box center [652, 537] width 16 height 6
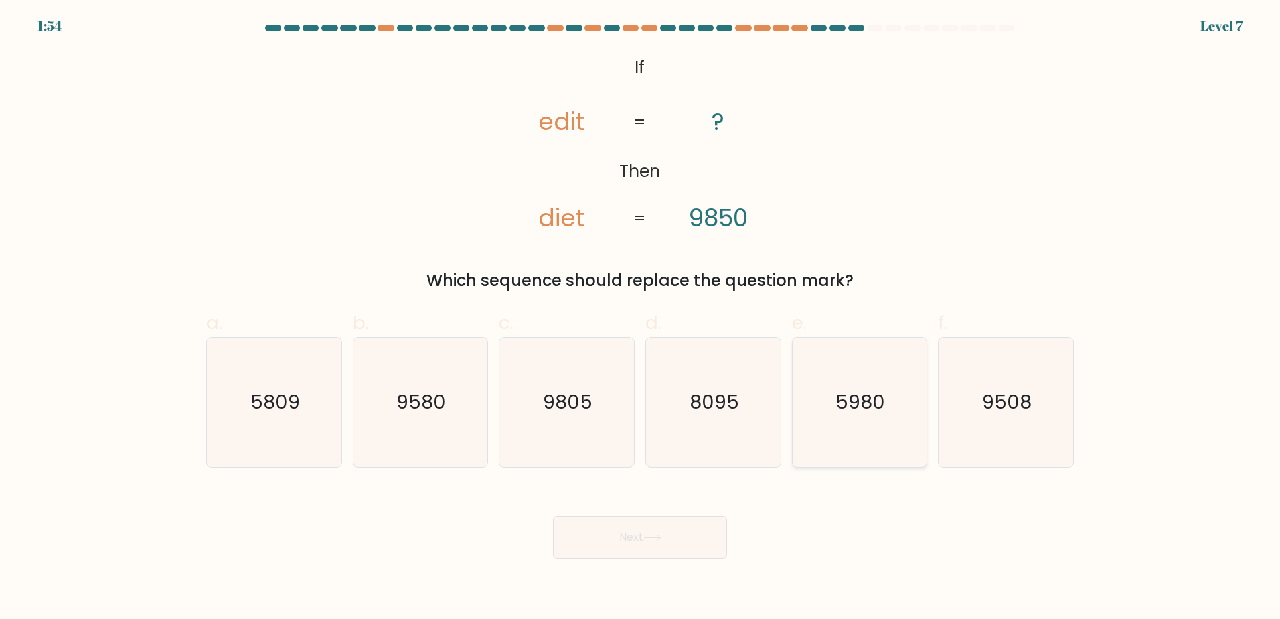
click at [859, 404] on text "5980" at bounding box center [861, 401] width 50 height 27
click at [641, 318] on input "e. 5980" at bounding box center [640, 313] width 1 height 9
radio input "true"
click at [658, 540] on icon at bounding box center [653, 537] width 18 height 7
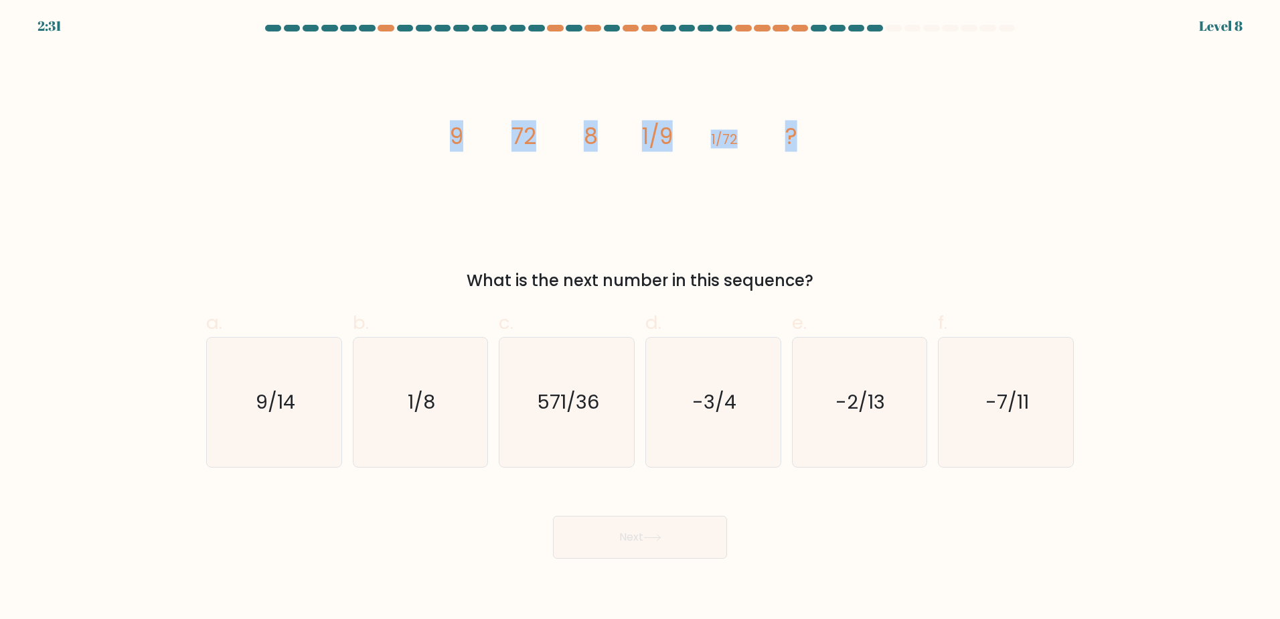
drag, startPoint x: 435, startPoint y: 132, endPoint x: 836, endPoint y: 147, distance: 402.1
click at [836, 147] on div "image/svg+xml 9 72 8 1/9 1/72 ? What is the next number in this sequence?" at bounding box center [640, 172] width 884 height 242
copy g "9 72 8 1/9 1/72 ?"
click at [415, 319] on label "b. 1/8" at bounding box center [421, 388] width 136 height 158
click at [640, 318] on input "b. 1/8" at bounding box center [640, 313] width 1 height 9
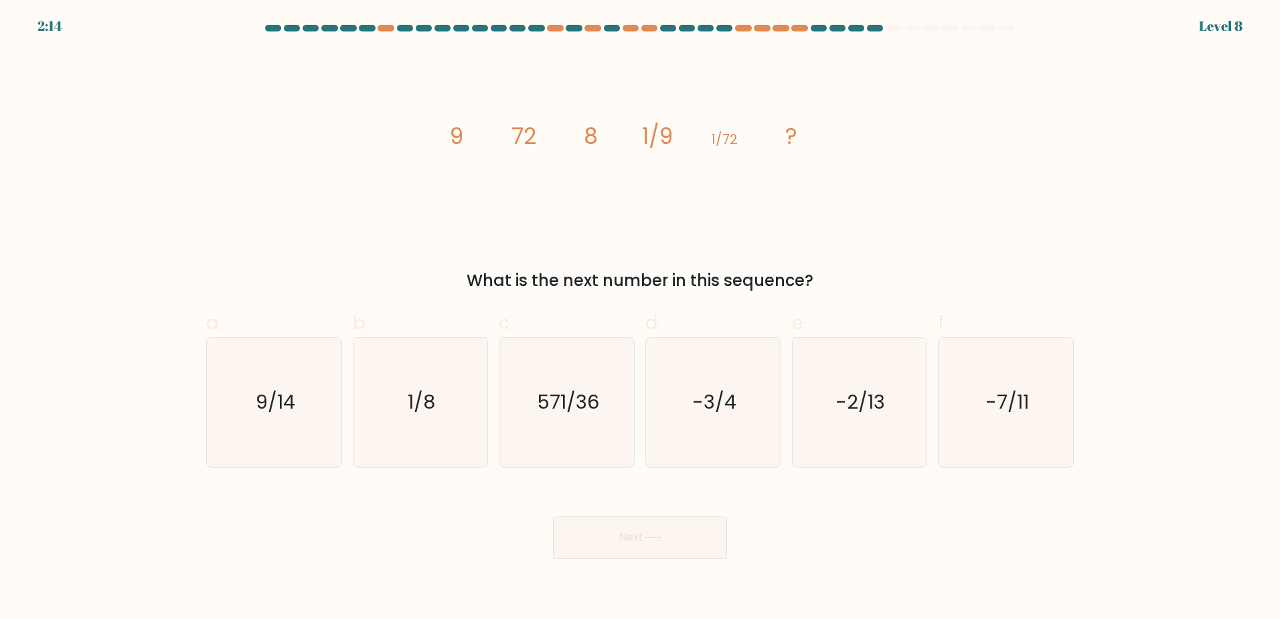
radio input "true"
click at [613, 544] on button "Next" at bounding box center [640, 537] width 174 height 43
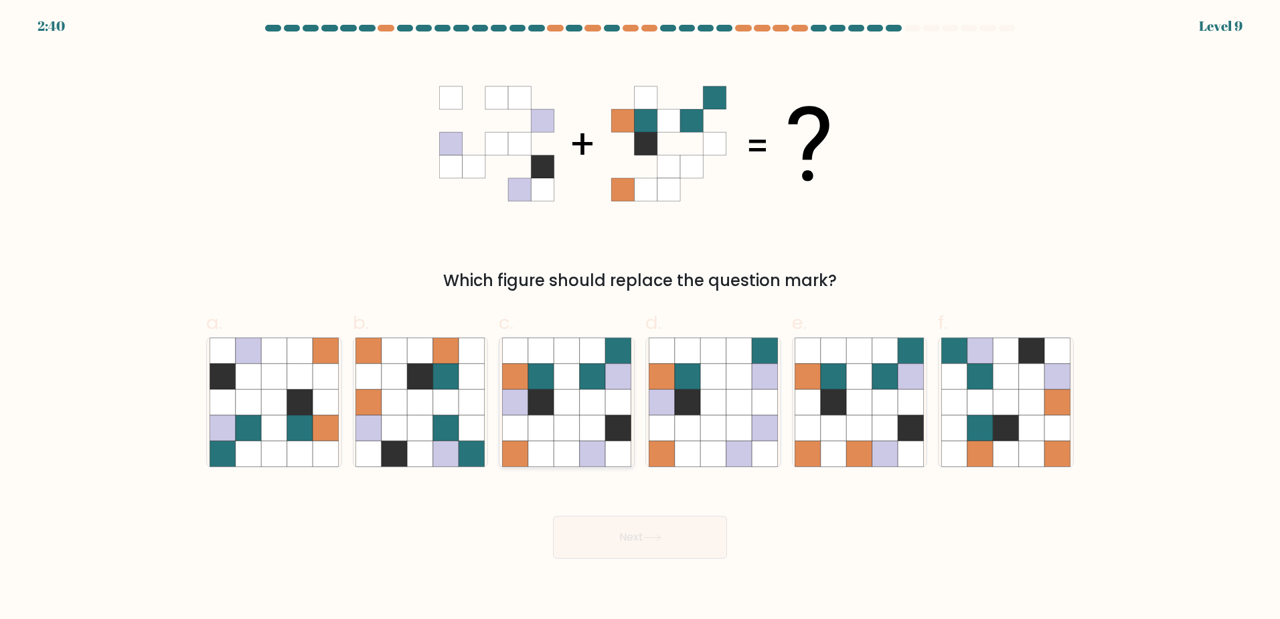
click at [580, 407] on icon at bounding box center [592, 401] width 25 height 25
click at [640, 318] on input "c." at bounding box center [640, 313] width 1 height 9
radio input "true"
click at [629, 538] on button "Next" at bounding box center [640, 537] width 174 height 43
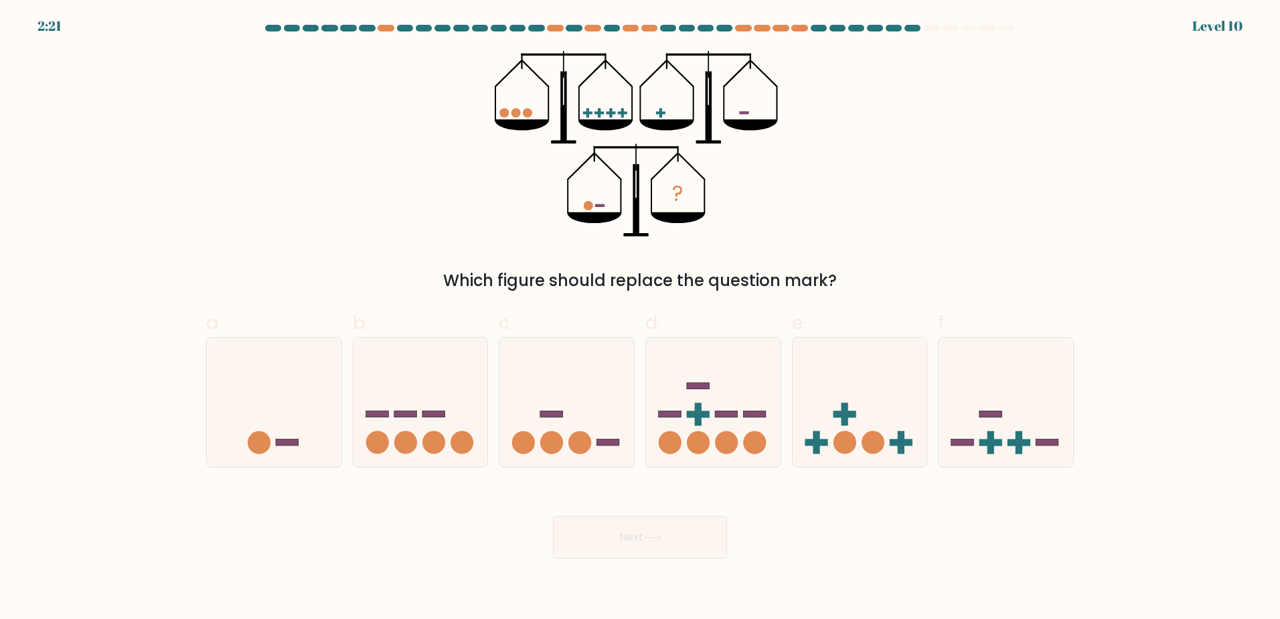
drag, startPoint x: 279, startPoint y: 427, endPoint x: 473, endPoint y: 514, distance: 213.4
click at [281, 428] on icon at bounding box center [274, 401] width 135 height 111
click at [640, 318] on input "a." at bounding box center [640, 313] width 1 height 9
radio input "true"
click at [642, 538] on button "Next" at bounding box center [640, 537] width 174 height 43
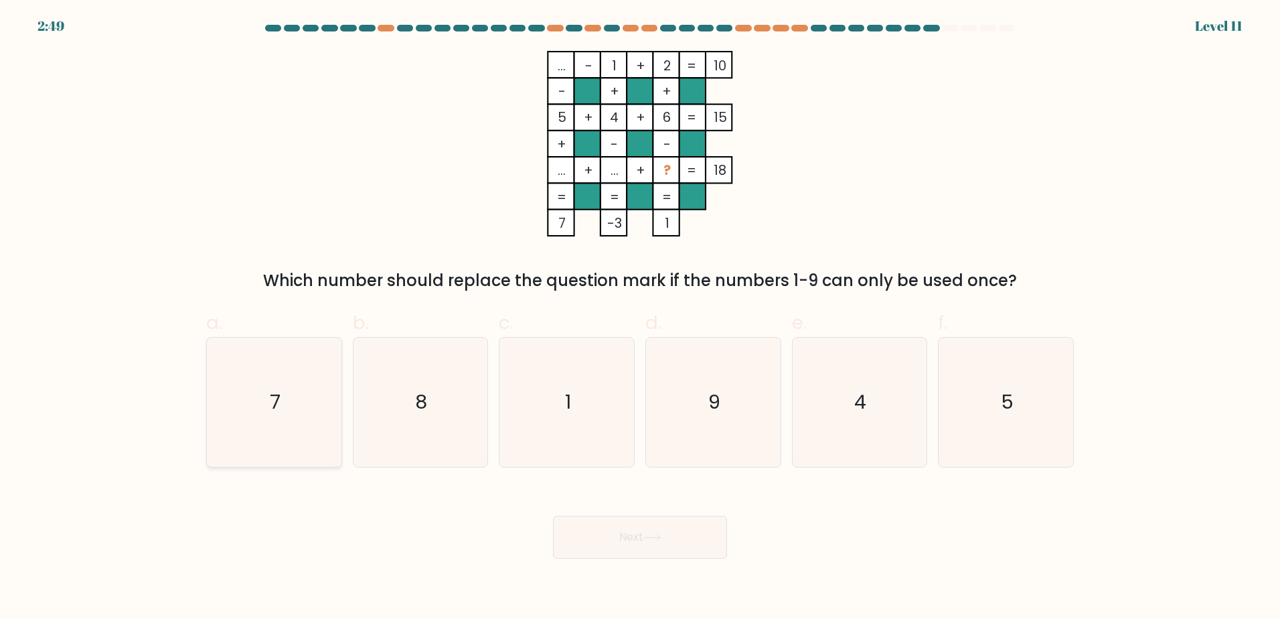
click at [304, 421] on icon "7" at bounding box center [274, 401] width 129 height 129
click at [640, 318] on input "a. 7" at bounding box center [640, 313] width 1 height 9
radio input "true"
click at [598, 540] on button "Next" at bounding box center [640, 537] width 174 height 43
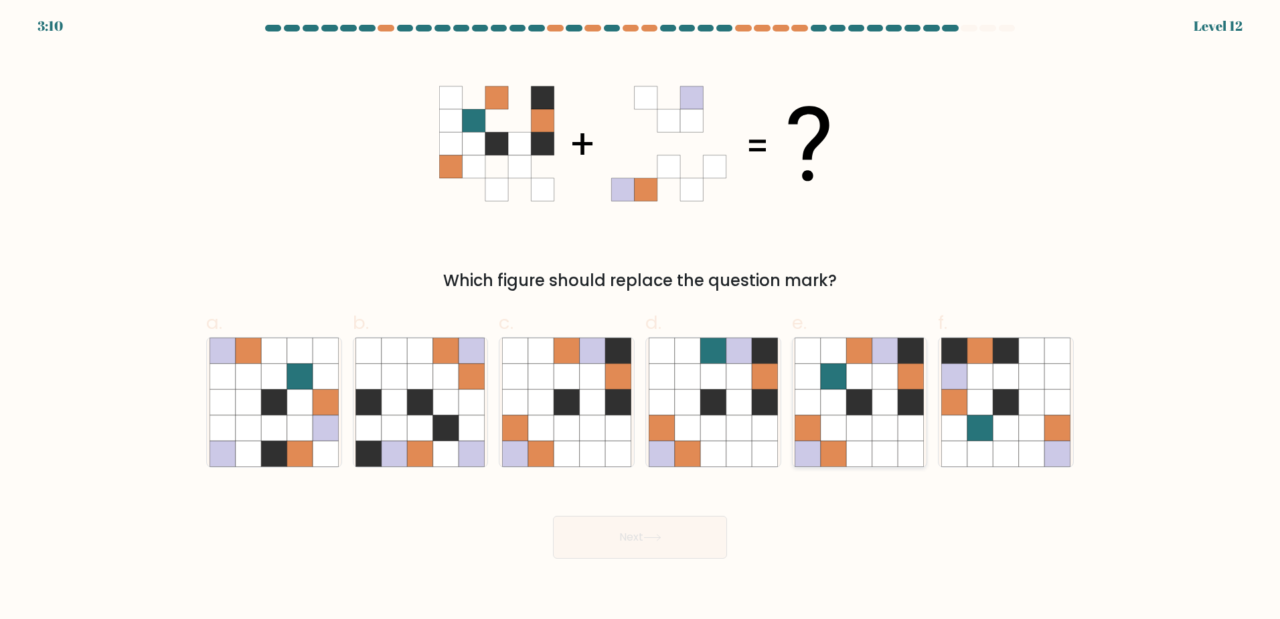
click at [844, 408] on icon at bounding box center [833, 401] width 25 height 25
click at [641, 318] on input "e." at bounding box center [640, 313] width 1 height 9
radio input "true"
click at [631, 524] on button "Next" at bounding box center [640, 537] width 174 height 43
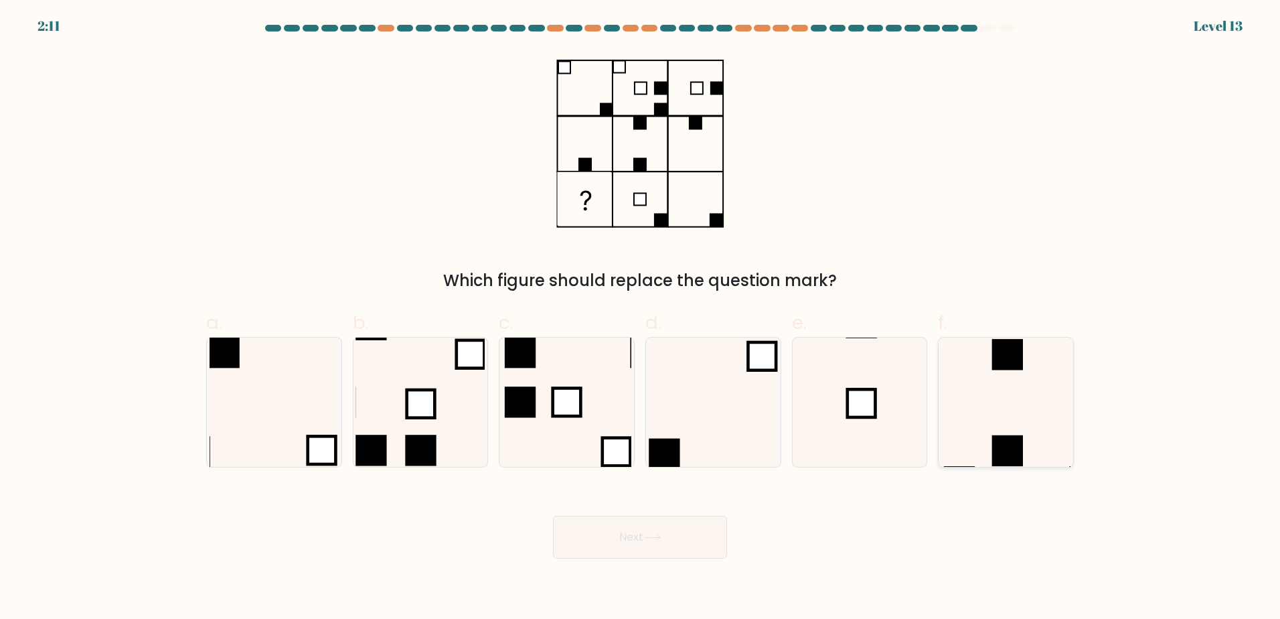
click at [979, 398] on icon at bounding box center [1006, 401] width 129 height 129
click at [641, 318] on input "f." at bounding box center [640, 313] width 1 height 9
radio input "true"
click at [630, 544] on button "Next" at bounding box center [640, 537] width 174 height 43
click at [672, 537] on button "Next" at bounding box center [640, 537] width 174 height 43
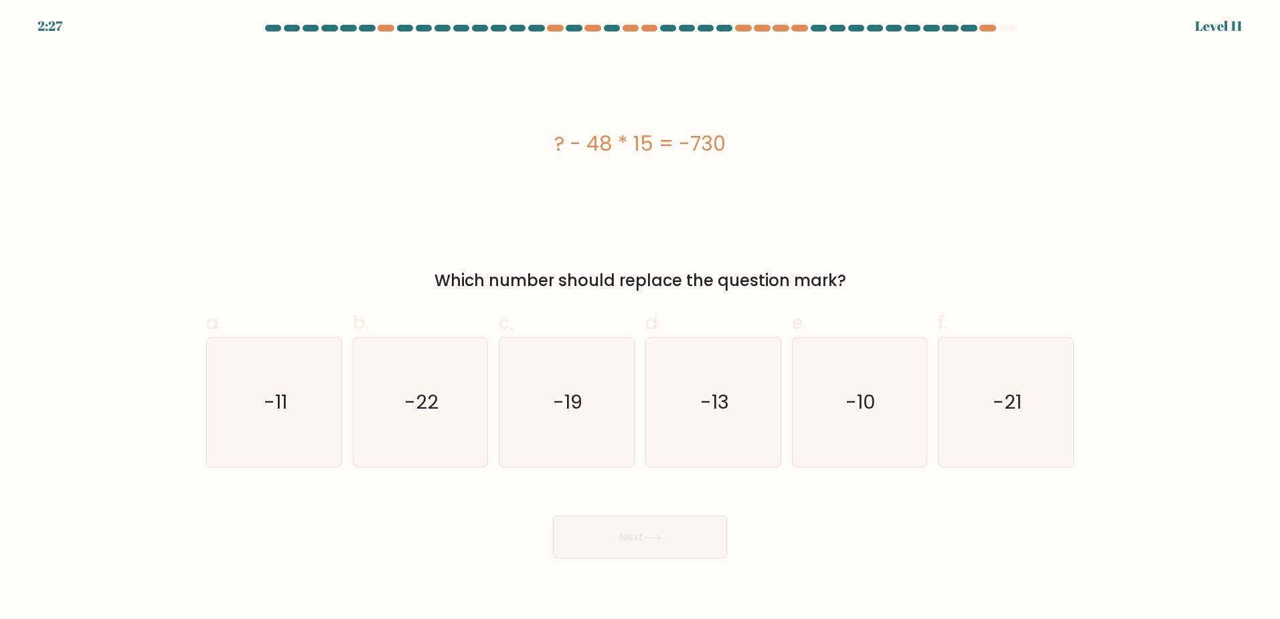
drag, startPoint x: 530, startPoint y: 141, endPoint x: 725, endPoint y: 147, distance: 194.9
click at [725, 147] on div "? - 48 * 15 = -730" at bounding box center [640, 144] width 868 height 30
copy div "? - 48 * 15 = -730"
click at [852, 408] on text "-10" at bounding box center [861, 401] width 30 height 27
click at [641, 318] on input "e. -10" at bounding box center [640, 313] width 1 height 9
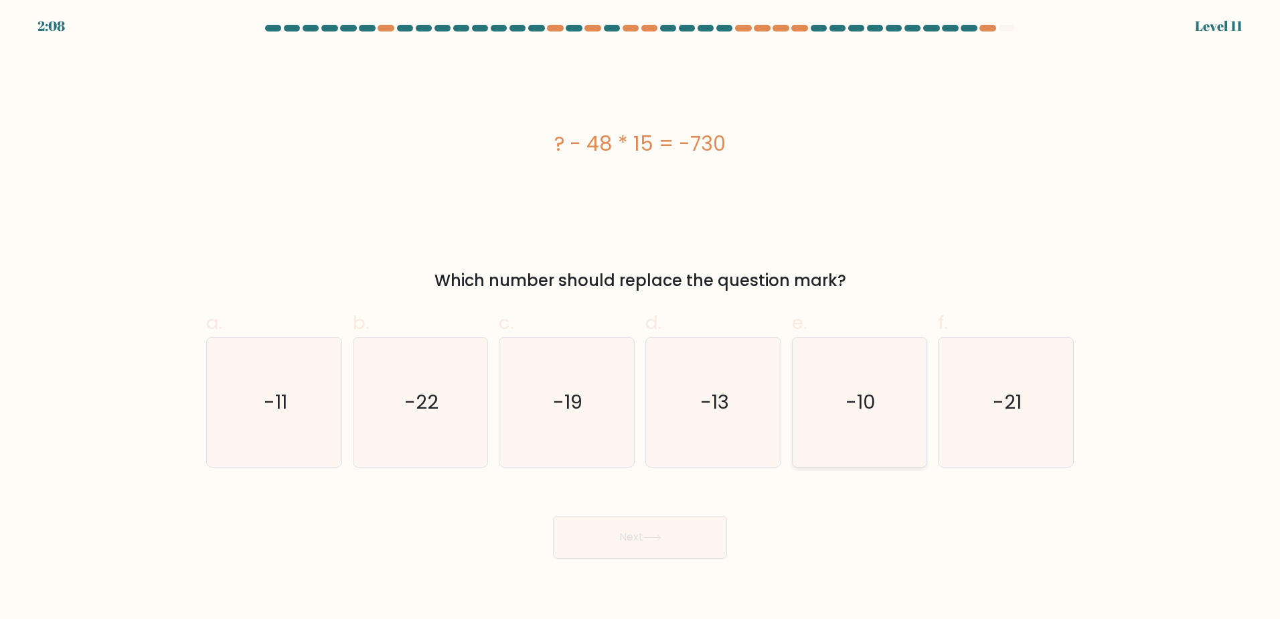
radio input "true"
click at [658, 541] on button "Next" at bounding box center [640, 537] width 174 height 43
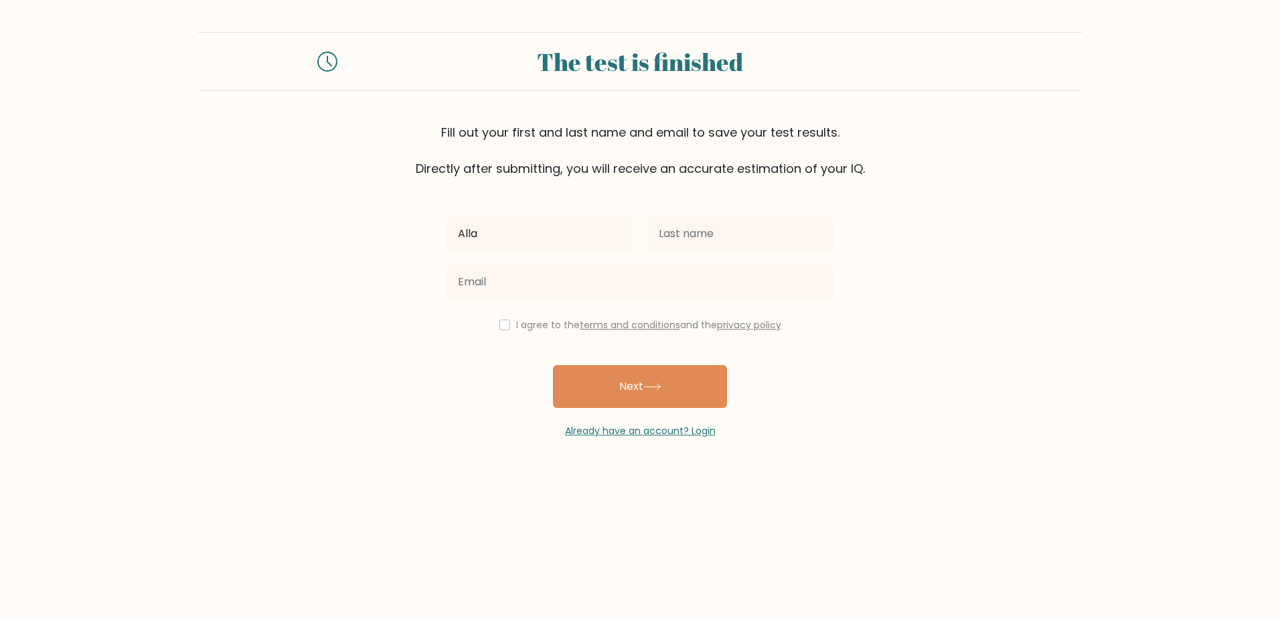
type input "[PERSON_NAME]"
type input "Esmeño"
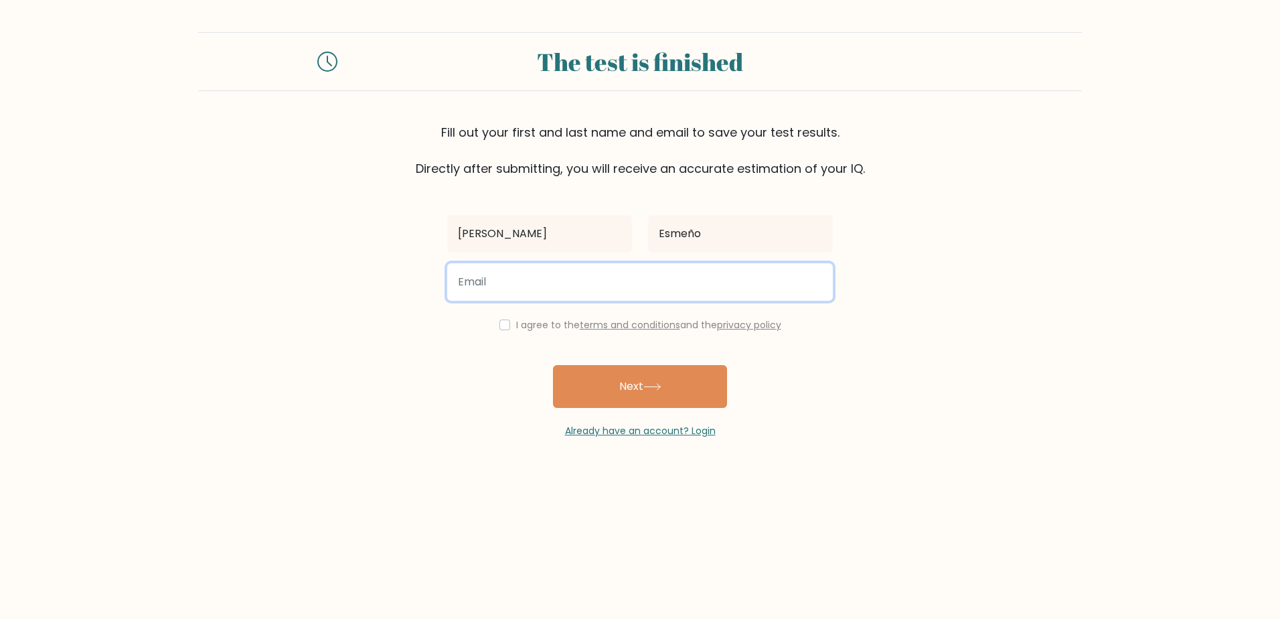
click at [506, 285] on input "email" at bounding box center [640, 281] width 386 height 37
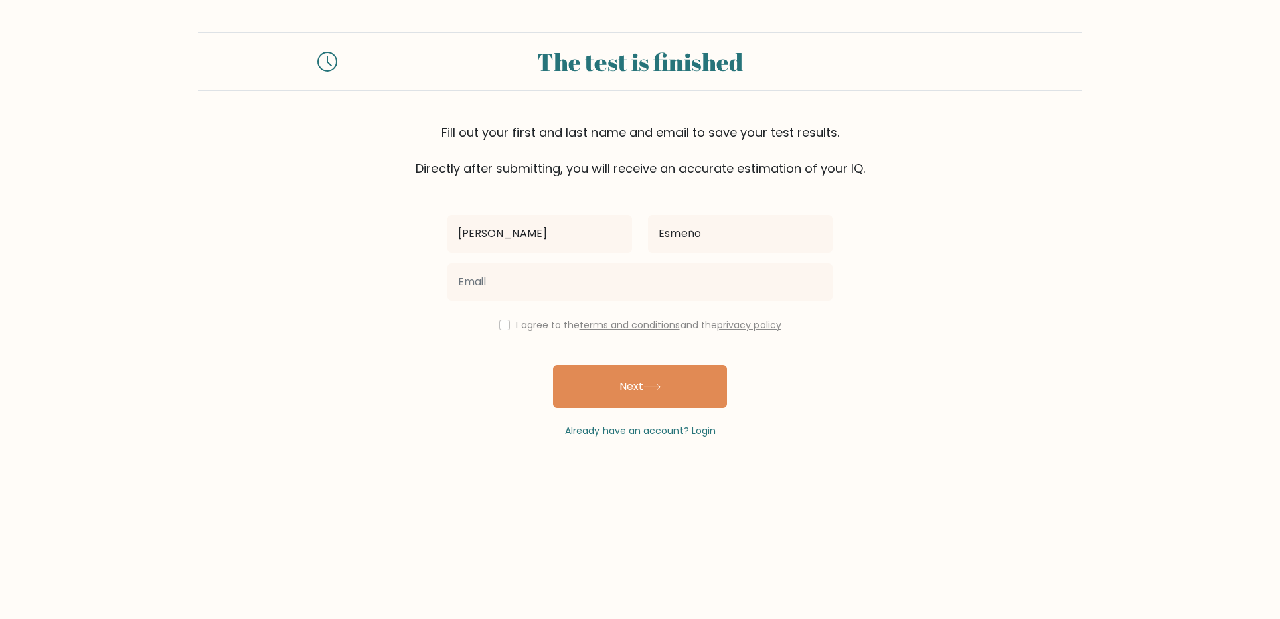
click at [893, 351] on form "The test is finished Fill out your first and last name and email to save your t…" at bounding box center [640, 235] width 1280 height 406
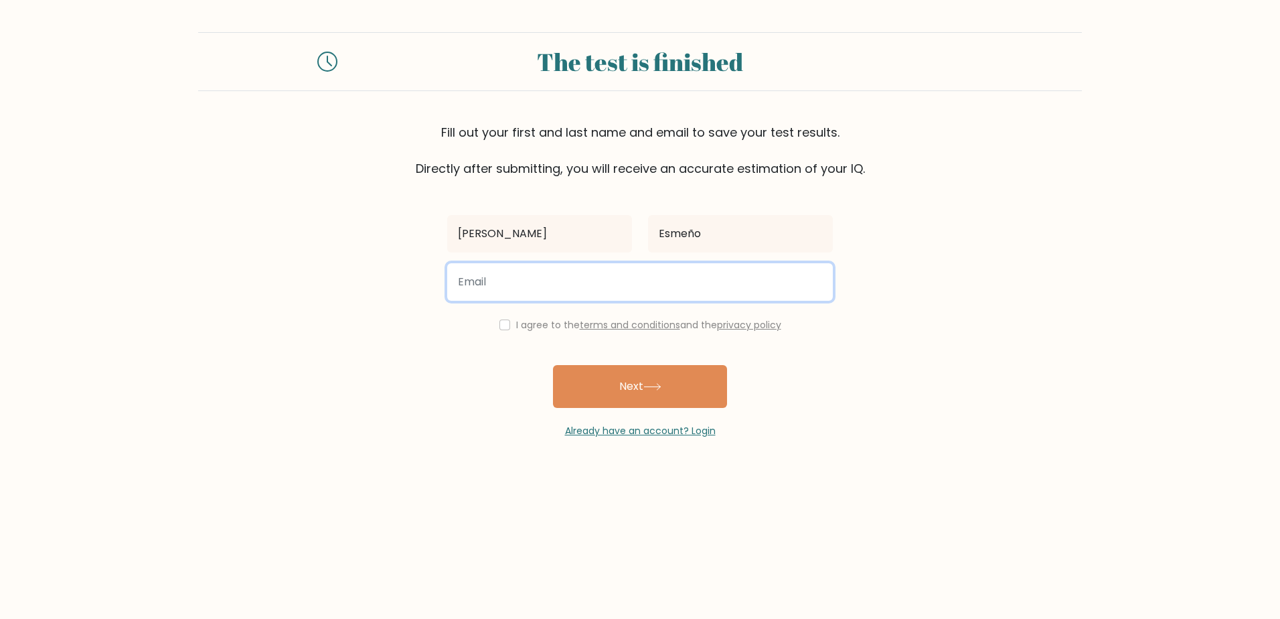
click at [532, 283] on input "email" at bounding box center [640, 281] width 386 height 37
type input "allan.esmeno@gmail.com"
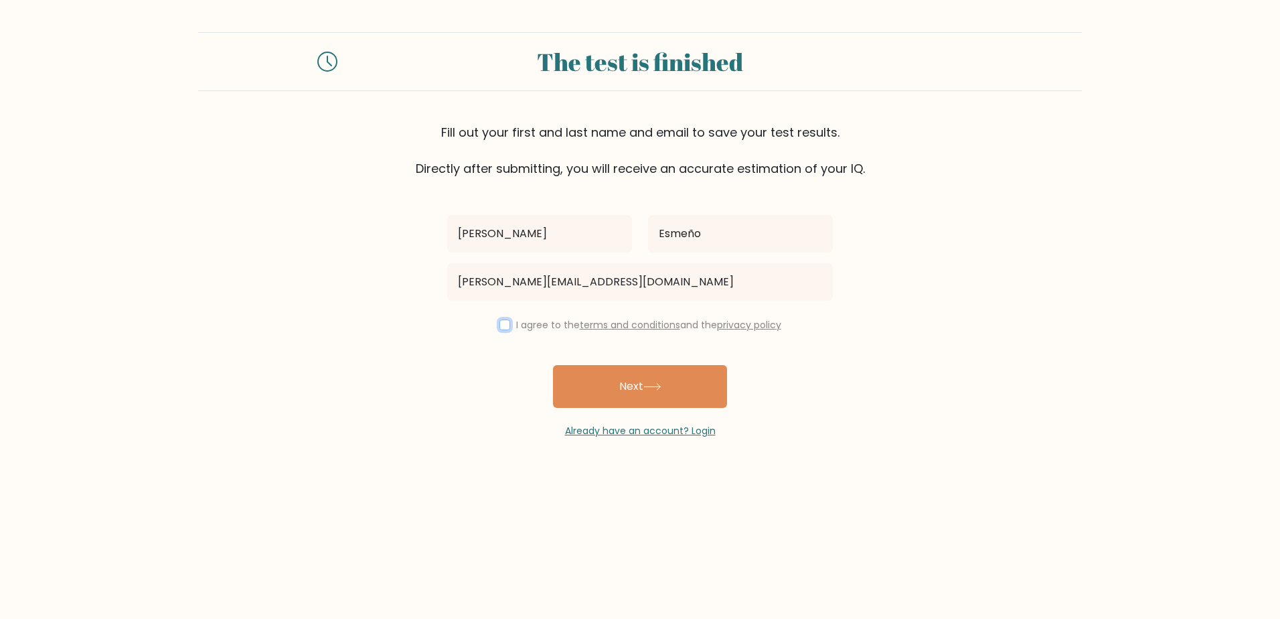
click at [506, 324] on input "checkbox" at bounding box center [505, 324] width 11 height 11
checkbox input "true"
click at [619, 396] on button "Next" at bounding box center [640, 386] width 174 height 43
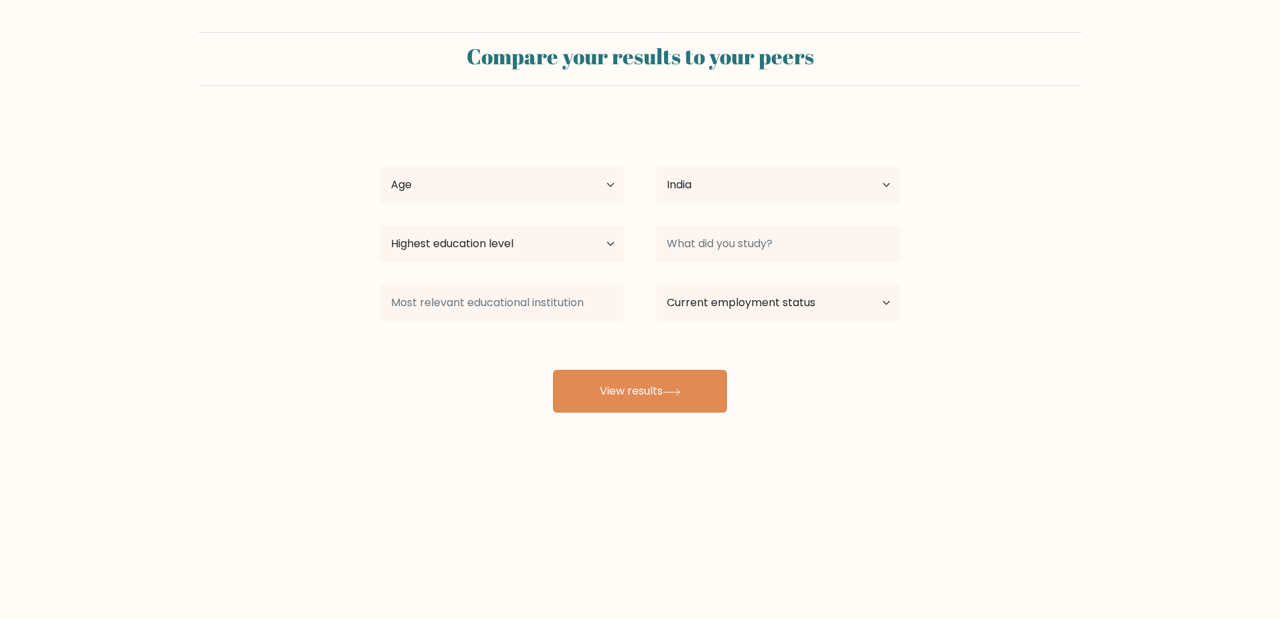
select select "IN"
click at [565, 180] on select "Age Under [DEMOGRAPHIC_DATA] [DEMOGRAPHIC_DATA] [DEMOGRAPHIC_DATA] [DEMOGRAPHIC…" at bounding box center [502, 184] width 244 height 37
click at [554, 181] on select "Age Under [DEMOGRAPHIC_DATA] [DEMOGRAPHIC_DATA] [DEMOGRAPHIC_DATA] [DEMOGRAPHIC…" at bounding box center [502, 184] width 244 height 37
click at [692, 183] on select "Country [GEOGRAPHIC_DATA] [GEOGRAPHIC_DATA] [GEOGRAPHIC_DATA] [US_STATE] [GEOGR…" at bounding box center [778, 184] width 244 height 37
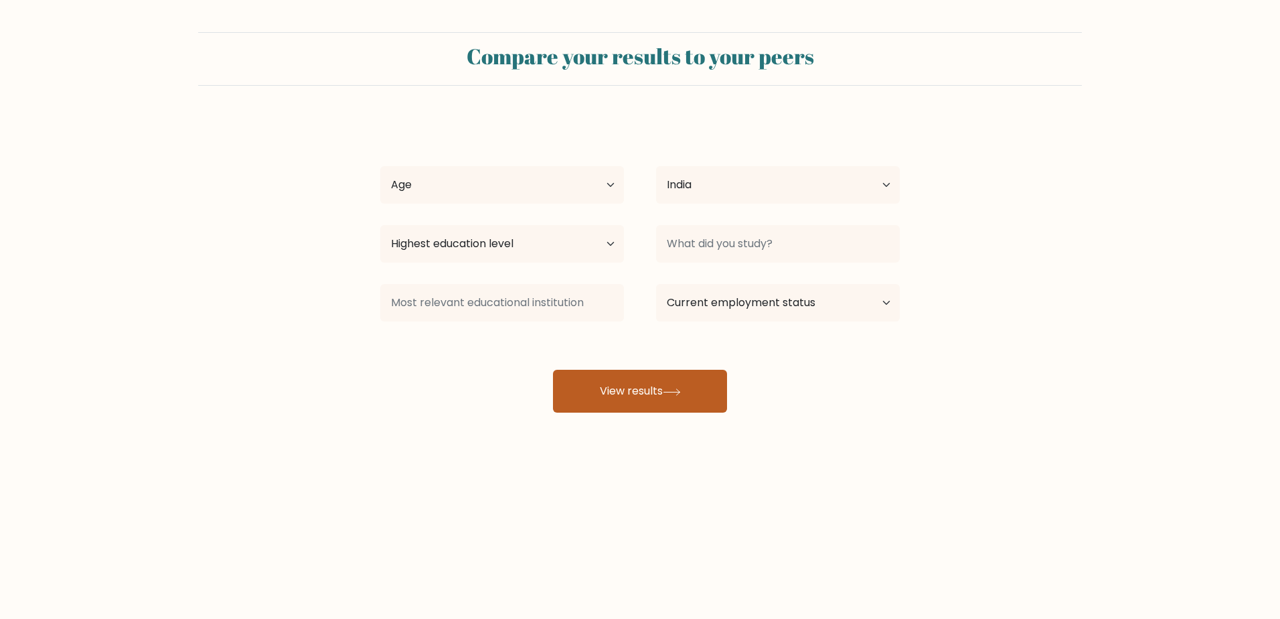
click at [640, 399] on button "View results" at bounding box center [640, 391] width 174 height 43
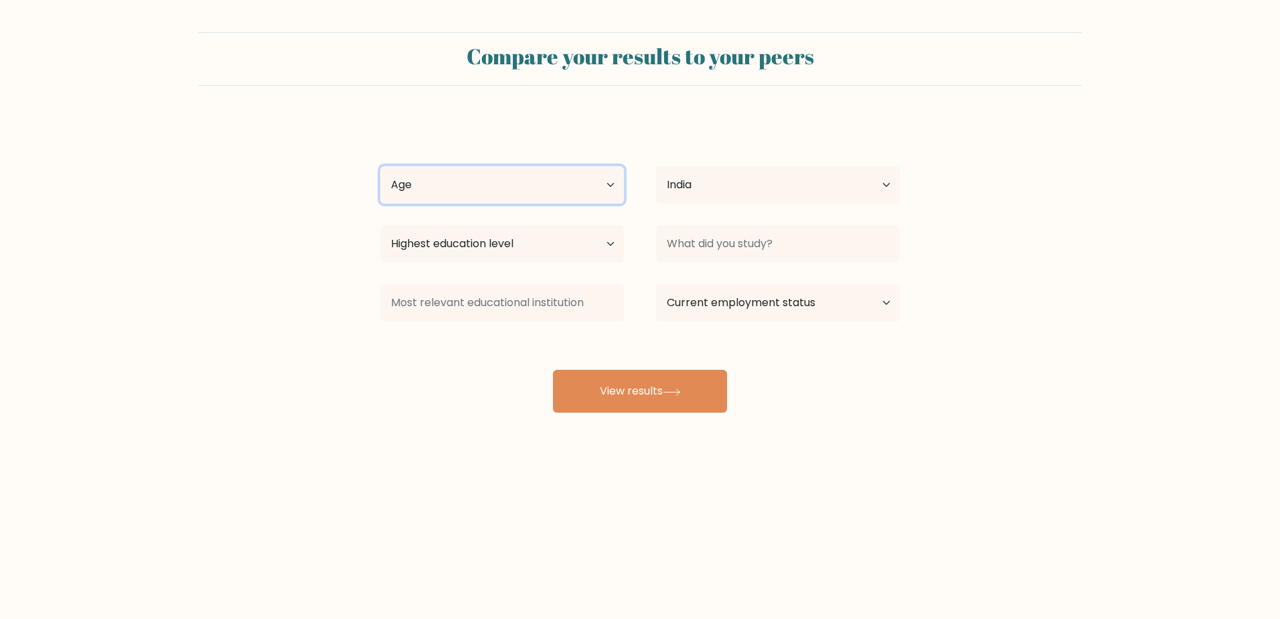
click at [443, 180] on select "Age Under [DEMOGRAPHIC_DATA] [DEMOGRAPHIC_DATA] [DEMOGRAPHIC_DATA] [DEMOGRAPHIC…" at bounding box center [502, 184] width 244 height 37
select select "25_34"
click at [380, 166] on select "Age Under [DEMOGRAPHIC_DATA] [DEMOGRAPHIC_DATA] [DEMOGRAPHIC_DATA] [DEMOGRAPHIC…" at bounding box center [502, 184] width 244 height 37
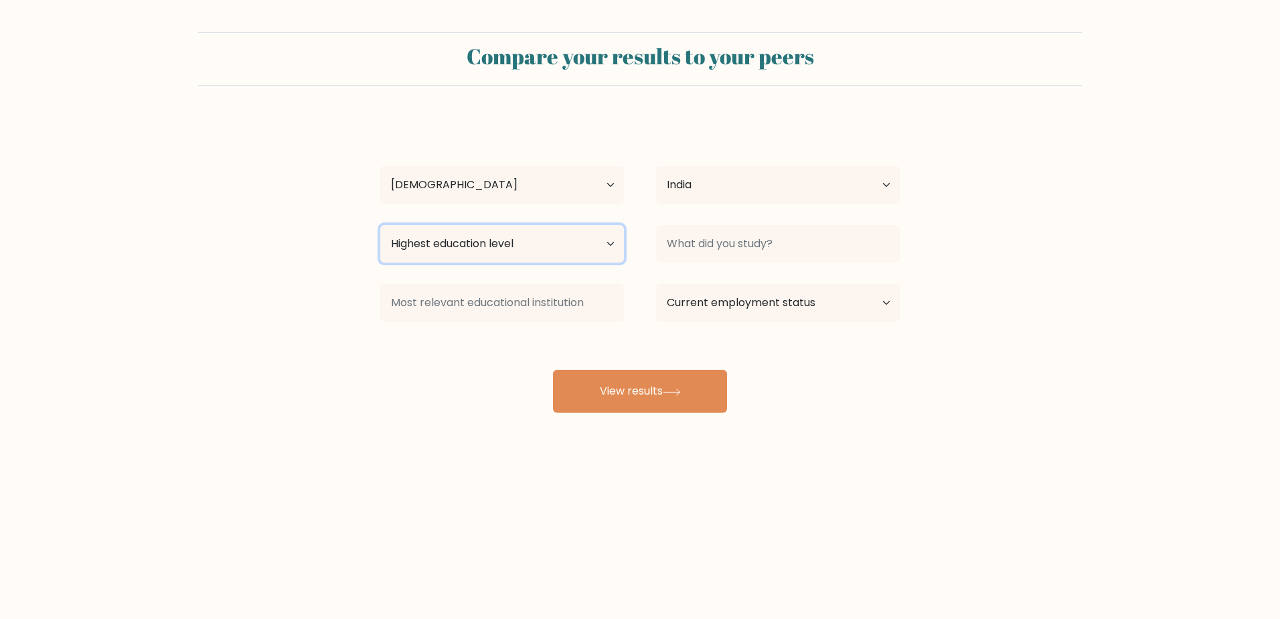
click at [565, 252] on select "Highest education level No schooling Primary Lower Secondary Upper Secondary Oc…" at bounding box center [502, 243] width 244 height 37
select select "bachelors_degree"
click at [380, 225] on select "Highest education level No schooling Primary Lower Secondary Upper Secondary Oc…" at bounding box center [502, 243] width 244 height 37
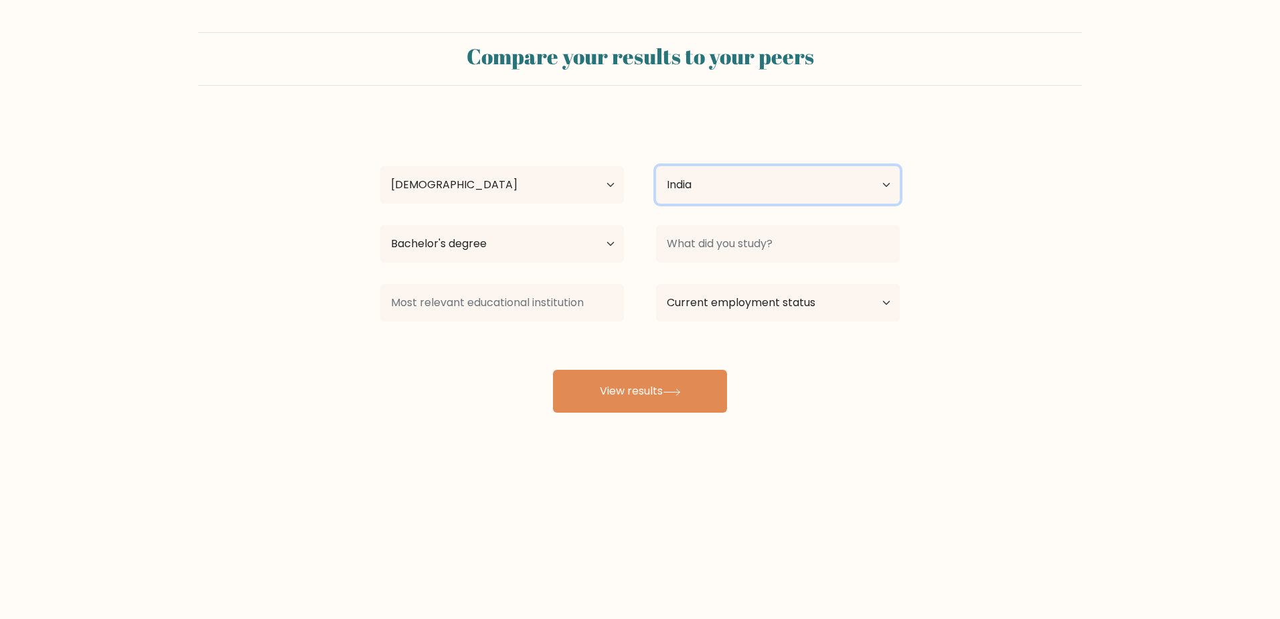
click at [731, 178] on select "Country [GEOGRAPHIC_DATA] [GEOGRAPHIC_DATA] [GEOGRAPHIC_DATA] [US_STATE] [GEOGR…" at bounding box center [778, 184] width 244 height 37
select select "PH"
click at [656, 166] on select "Country [GEOGRAPHIC_DATA] [GEOGRAPHIC_DATA] [GEOGRAPHIC_DATA] [US_STATE] [GEOGR…" at bounding box center [778, 184] width 244 height 37
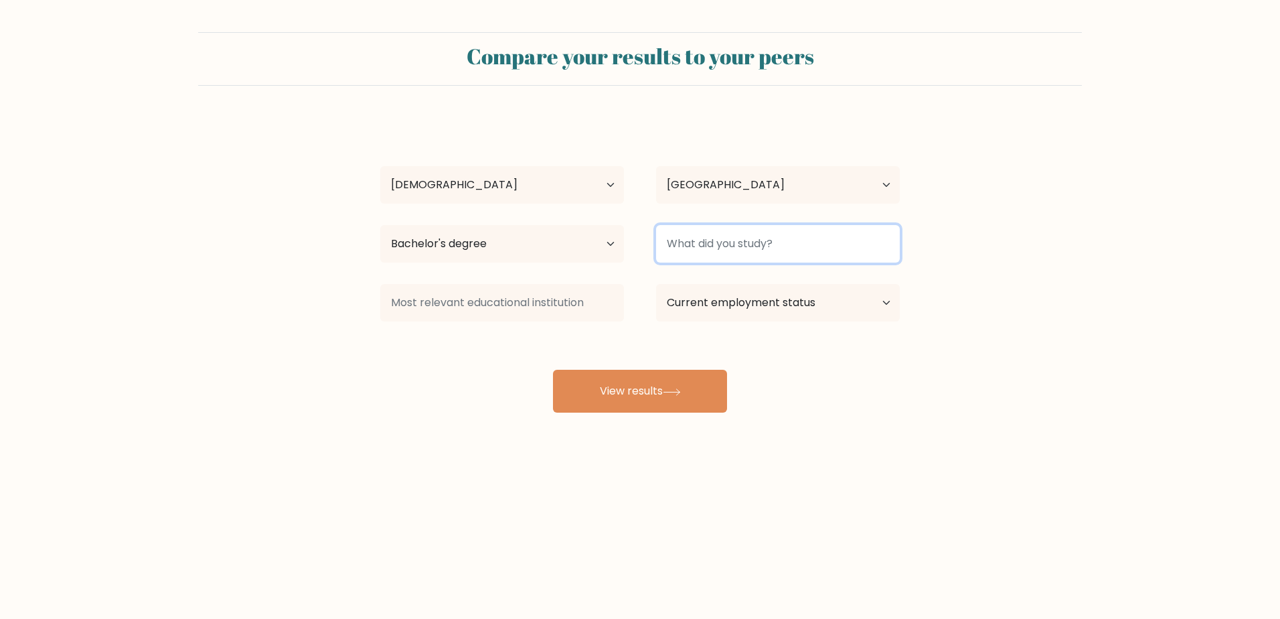
click at [740, 242] on input at bounding box center [778, 243] width 244 height 37
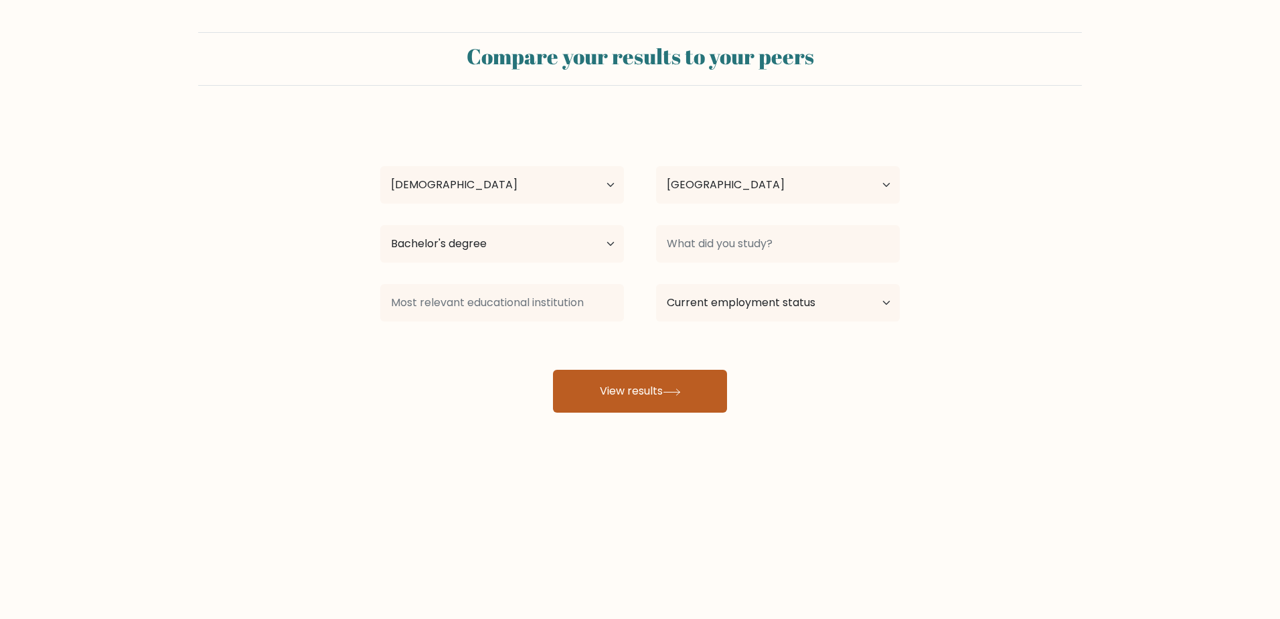
click at [651, 390] on button "View results" at bounding box center [640, 391] width 174 height 43
click at [637, 337] on div "[PERSON_NAME] Age Under [DEMOGRAPHIC_DATA] [DEMOGRAPHIC_DATA] [DEMOGRAPHIC_DATA…" at bounding box center [640, 265] width 536 height 295
click at [680, 392] on icon at bounding box center [672, 391] width 16 height 6
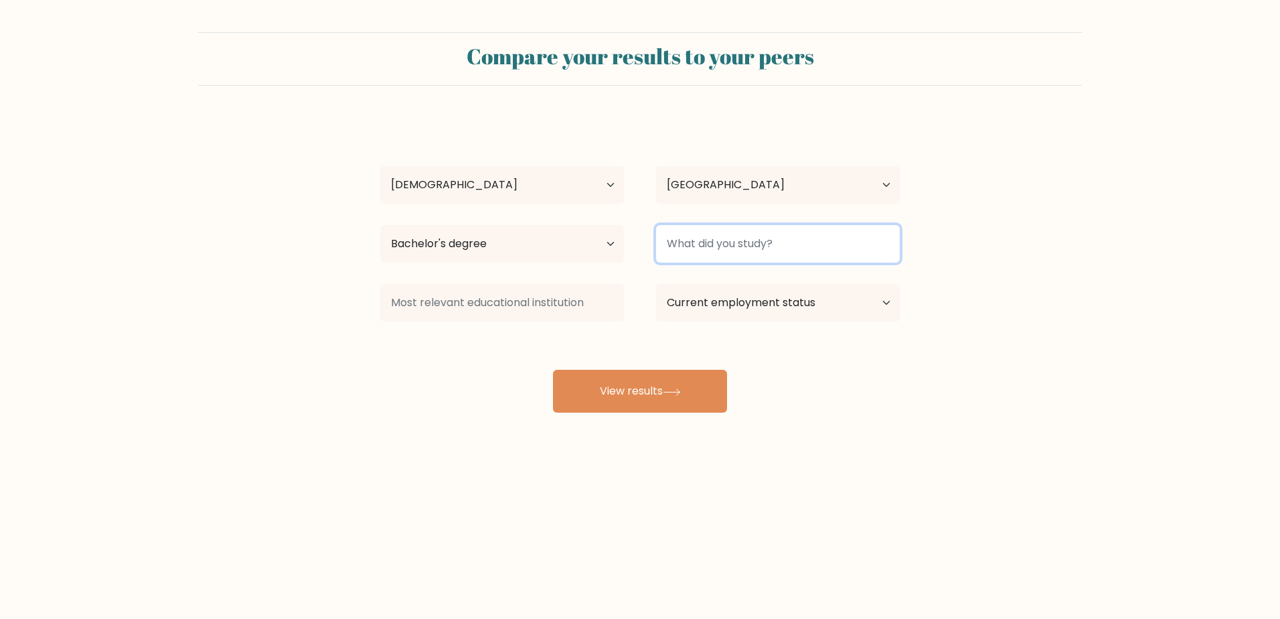
click at [711, 243] on input at bounding box center [778, 243] width 244 height 37
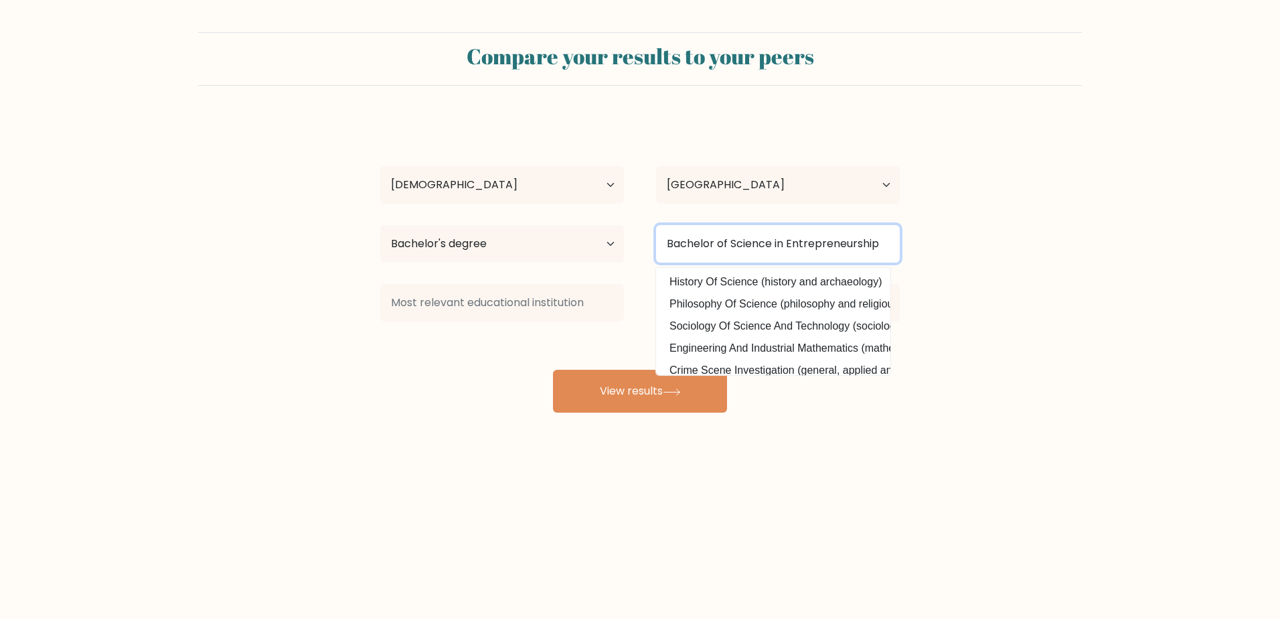
type input "Bachelor of Science in Entrepreneurship"
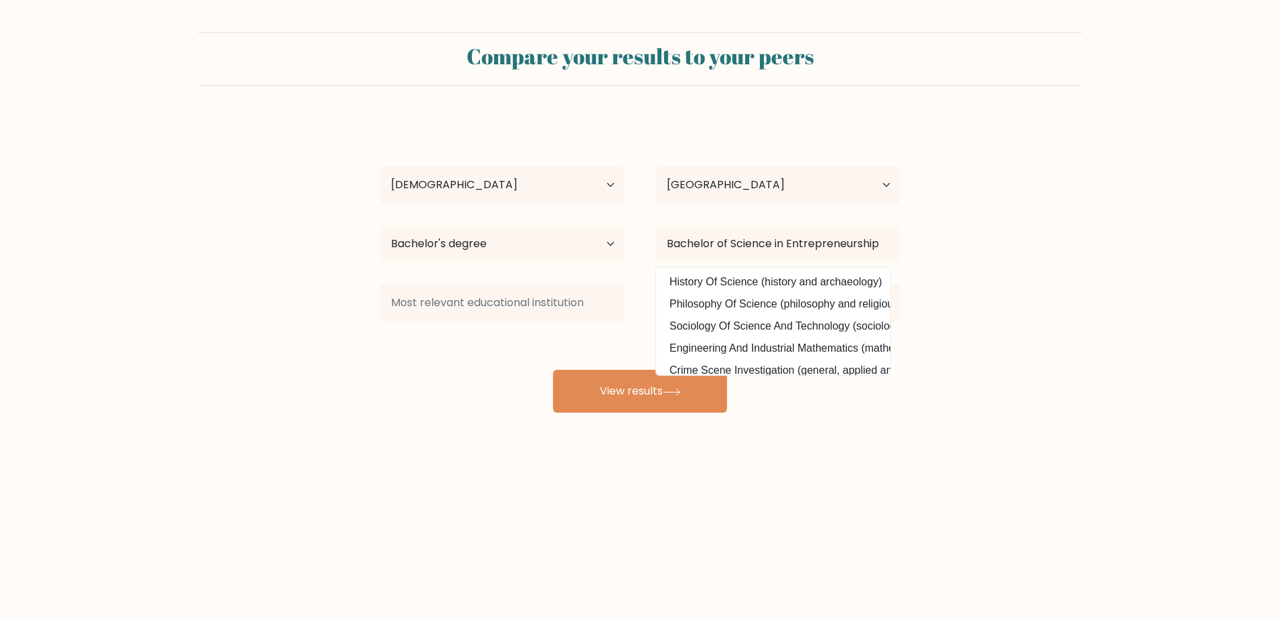
click at [1027, 308] on form "Compare your results to your peers [PERSON_NAME] Age Under [DEMOGRAPHIC_DATA] […" at bounding box center [640, 222] width 1280 height 380
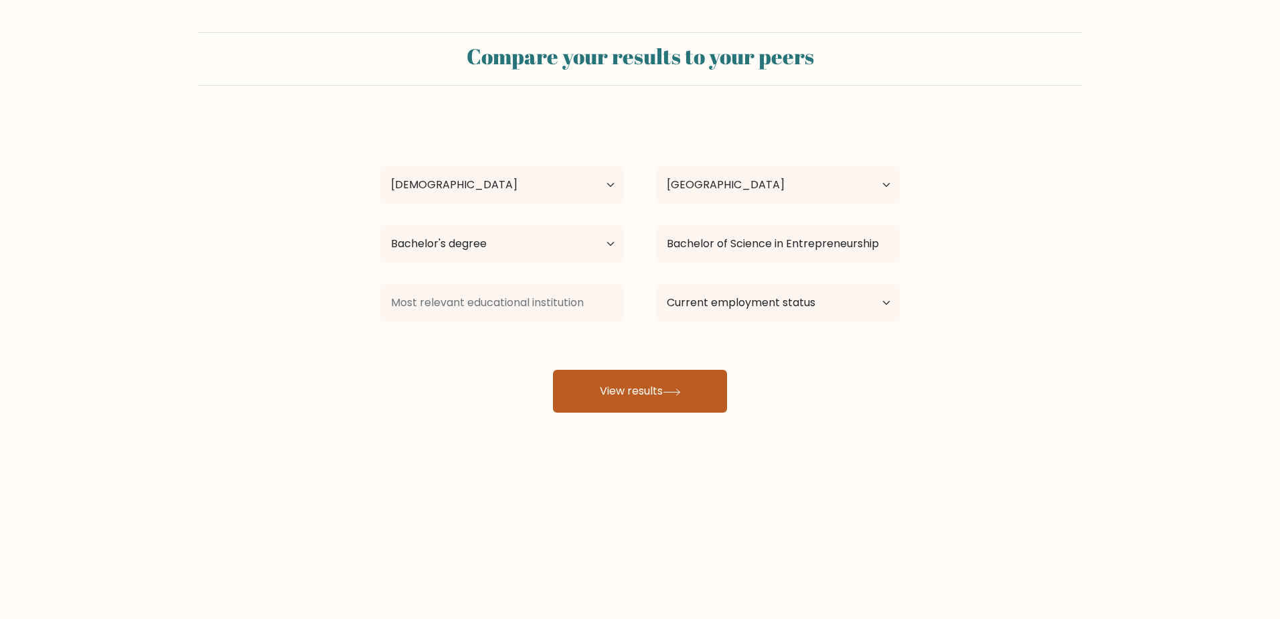
click at [694, 396] on button "View results" at bounding box center [640, 391] width 174 height 43
click at [439, 402] on div "[PERSON_NAME] Age Under [DEMOGRAPHIC_DATA] [DEMOGRAPHIC_DATA] [DEMOGRAPHIC_DATA…" at bounding box center [640, 265] width 536 height 295
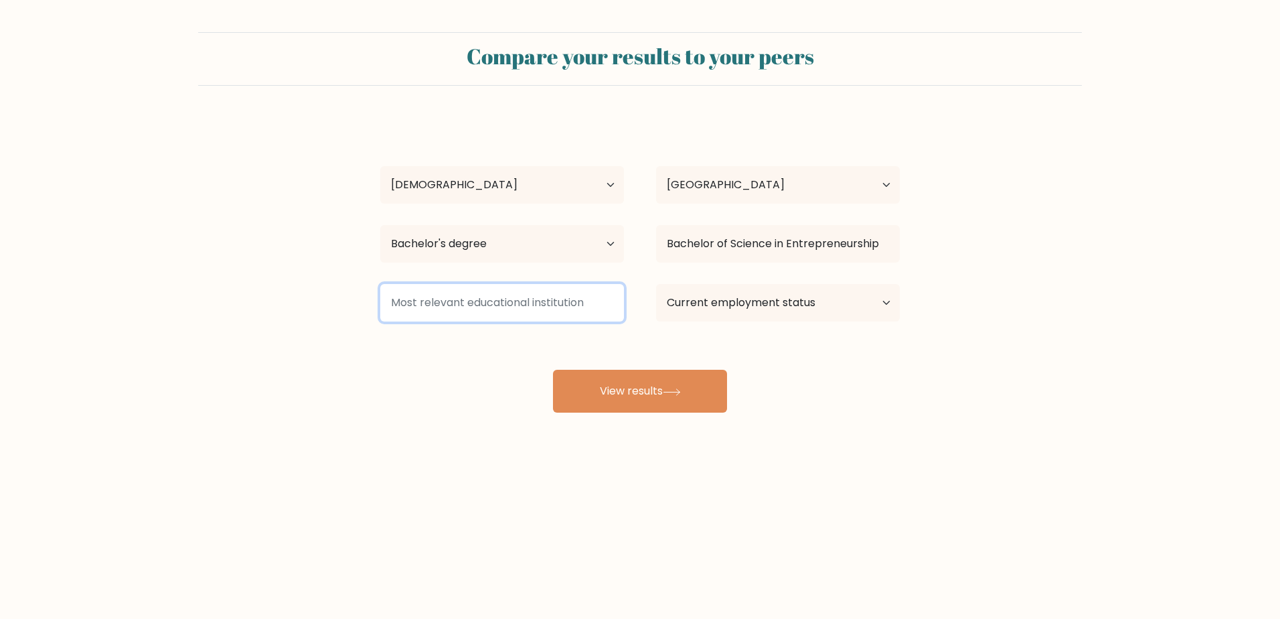
drag, startPoint x: 591, startPoint y: 303, endPoint x: 473, endPoint y: 305, distance: 118.5
click at [473, 305] on input at bounding box center [502, 302] width 244 height 37
click at [818, 370] on div "[PERSON_NAME] Age Under [DEMOGRAPHIC_DATA] [DEMOGRAPHIC_DATA] [DEMOGRAPHIC_DATA…" at bounding box center [640, 265] width 536 height 295
click at [767, 295] on select "Current employment status Employed Student Retired Other / prefer not to answer" at bounding box center [778, 302] width 244 height 37
select select "other"
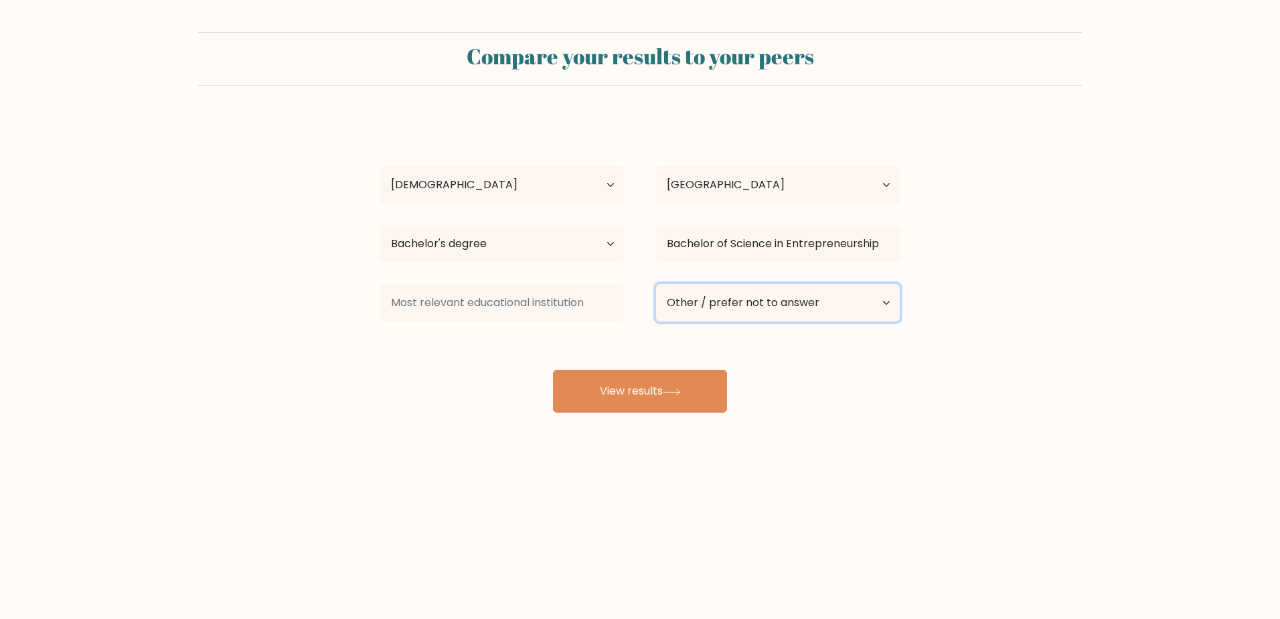
click at [656, 284] on select "Current employment status Employed Student Retired Other / prefer not to answer" at bounding box center [778, 302] width 244 height 37
click at [611, 397] on button "View results" at bounding box center [640, 391] width 174 height 43
click at [457, 302] on input at bounding box center [502, 302] width 244 height 37
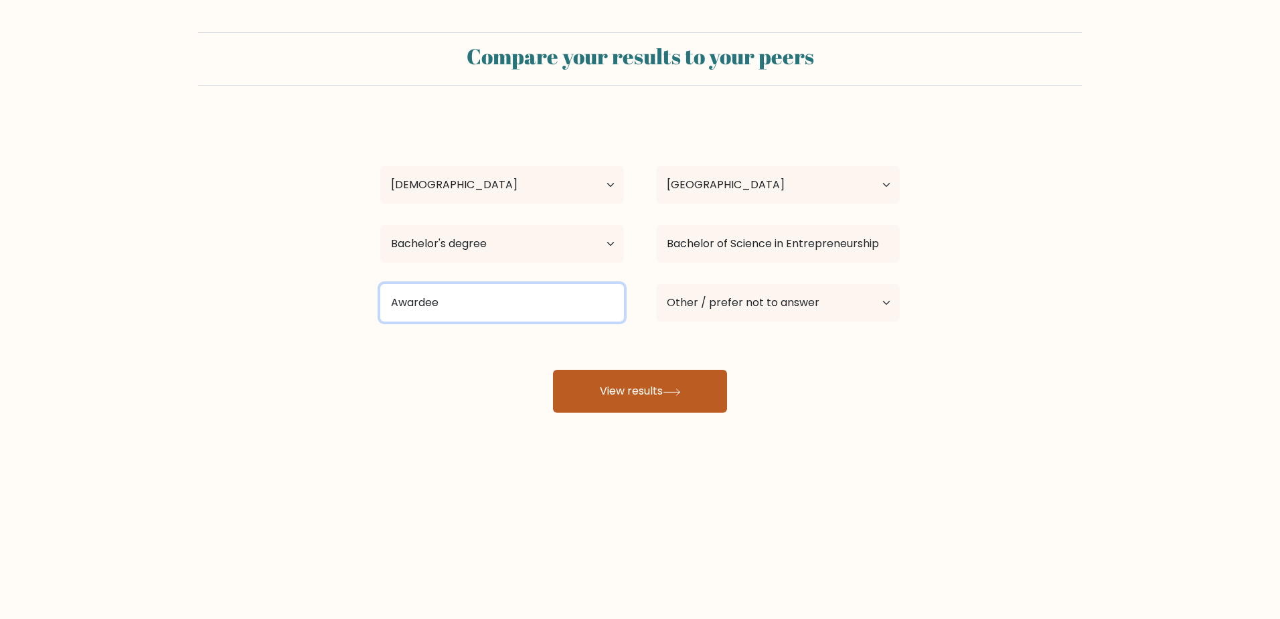
type input "Awardee"
click at [642, 384] on button "View results" at bounding box center [640, 391] width 174 height 43
